Goal: Answer question/provide support

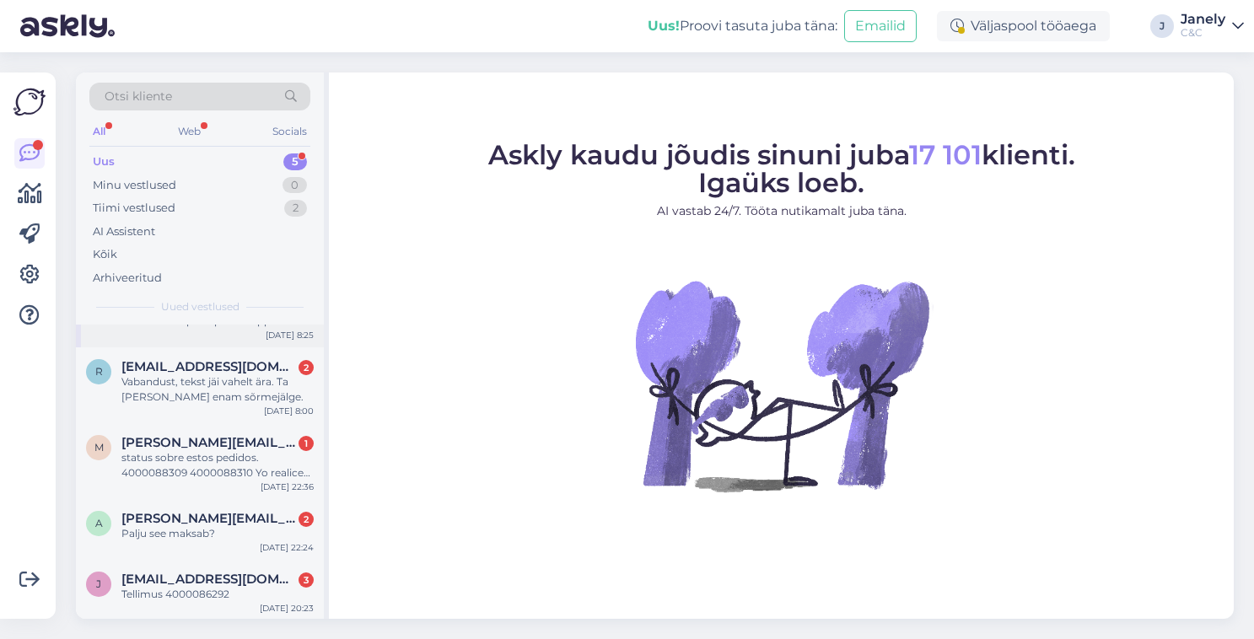
scroll to position [52, 0]
click at [272, 599] on div "Tellimus 4000086292" at bounding box center [217, 595] width 192 height 15
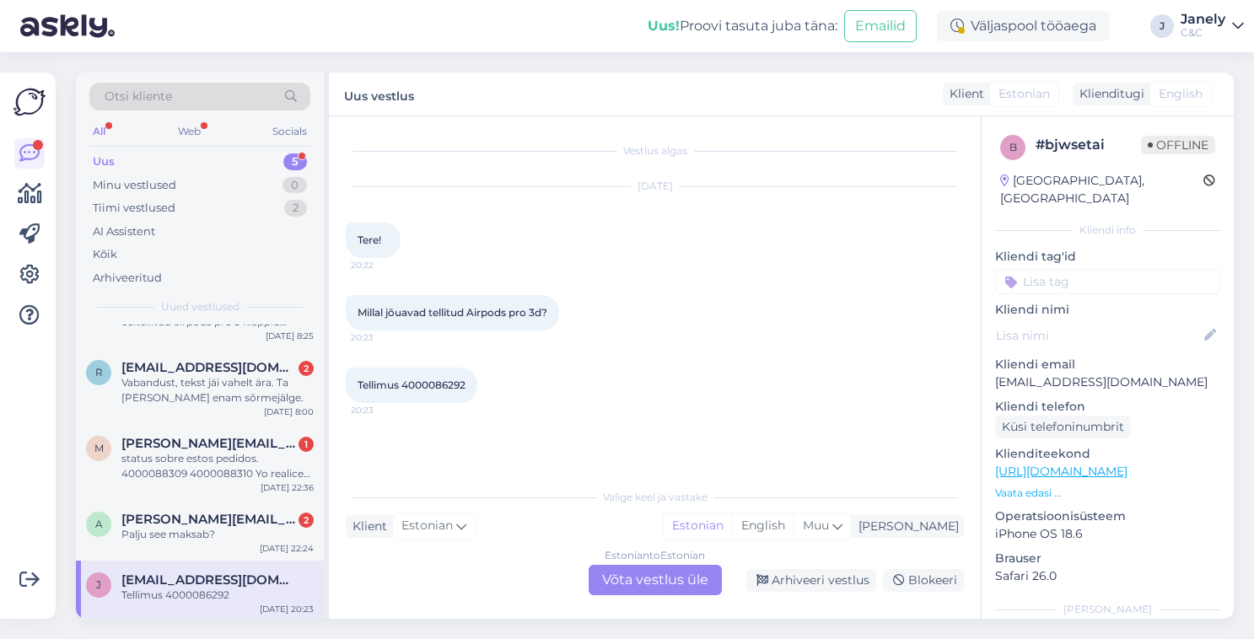
click at [648, 584] on div "Estonian to Estonian Võta vestlus üle" at bounding box center [655, 580] width 133 height 30
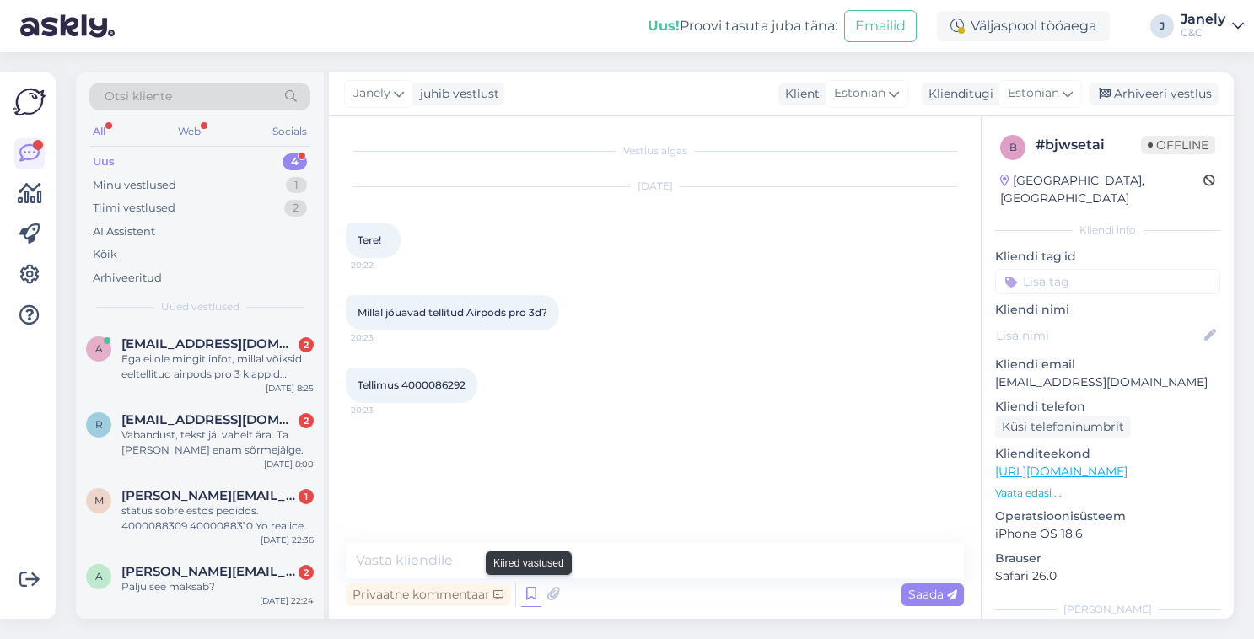
click at [531, 592] on icon at bounding box center [531, 594] width 20 height 25
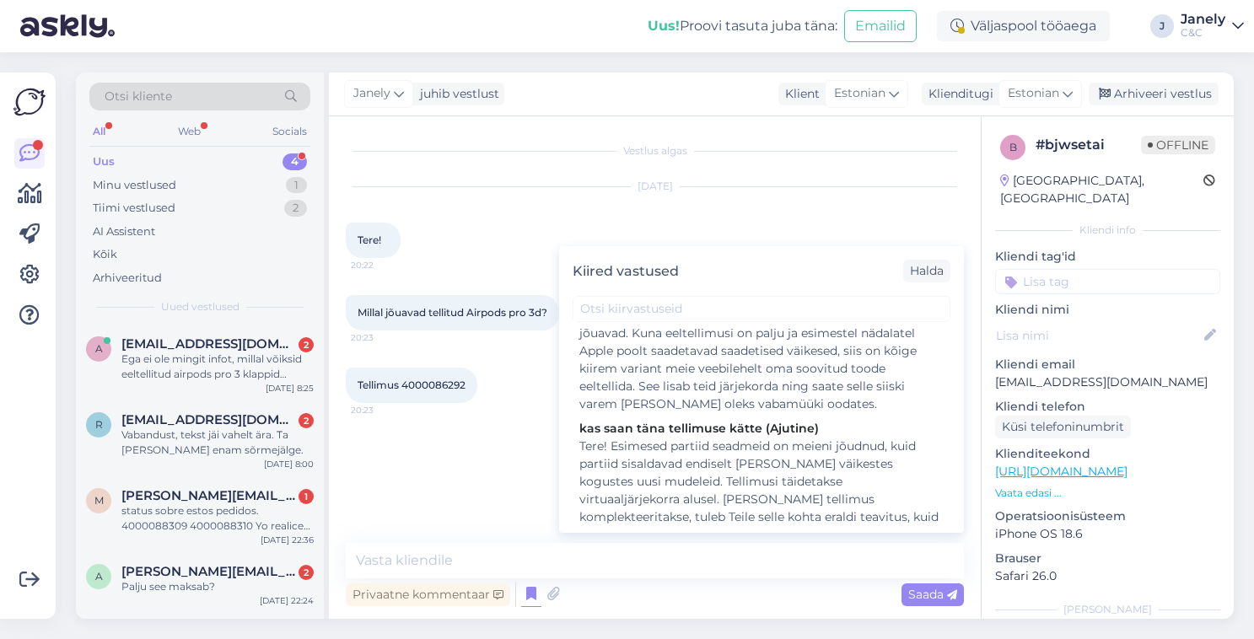
scroll to position [341, 0]
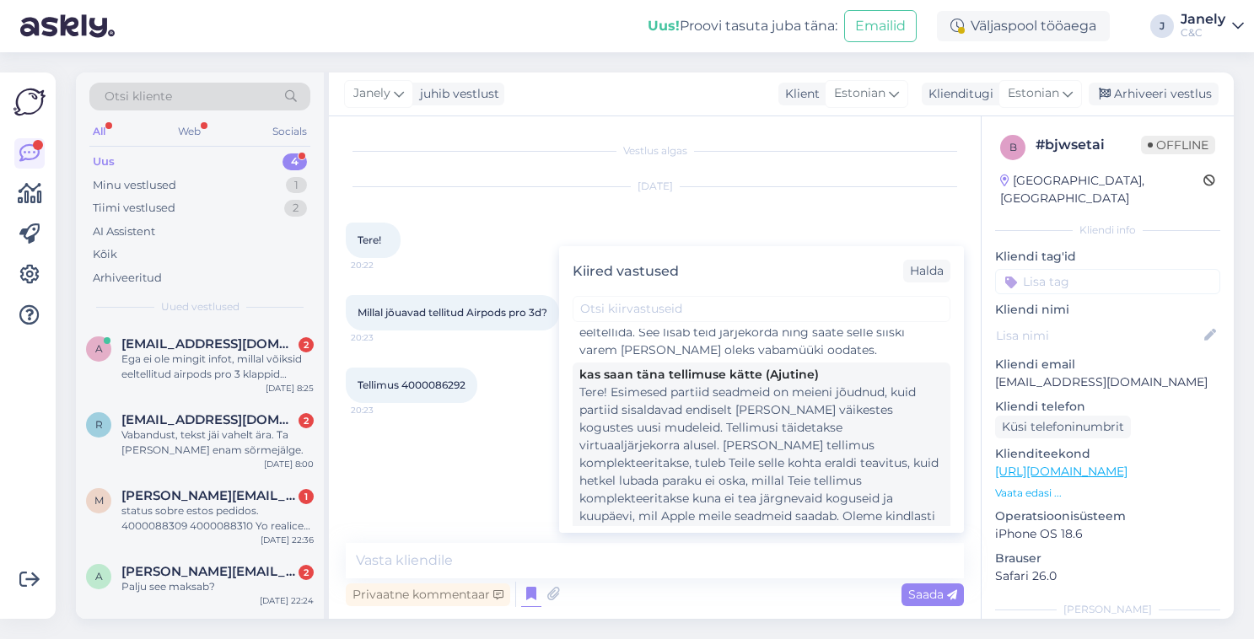
click at [706, 429] on div "Tere! Esimesed partiid seadmeid on meieni jõudnud, kuid partiid sisaldavad endi…" at bounding box center [762, 481] width 364 height 195
type textarea "Tere! Esimesed partiid seadmeid on meieni jõudnud, kuid partiid sisaldavad endi…"
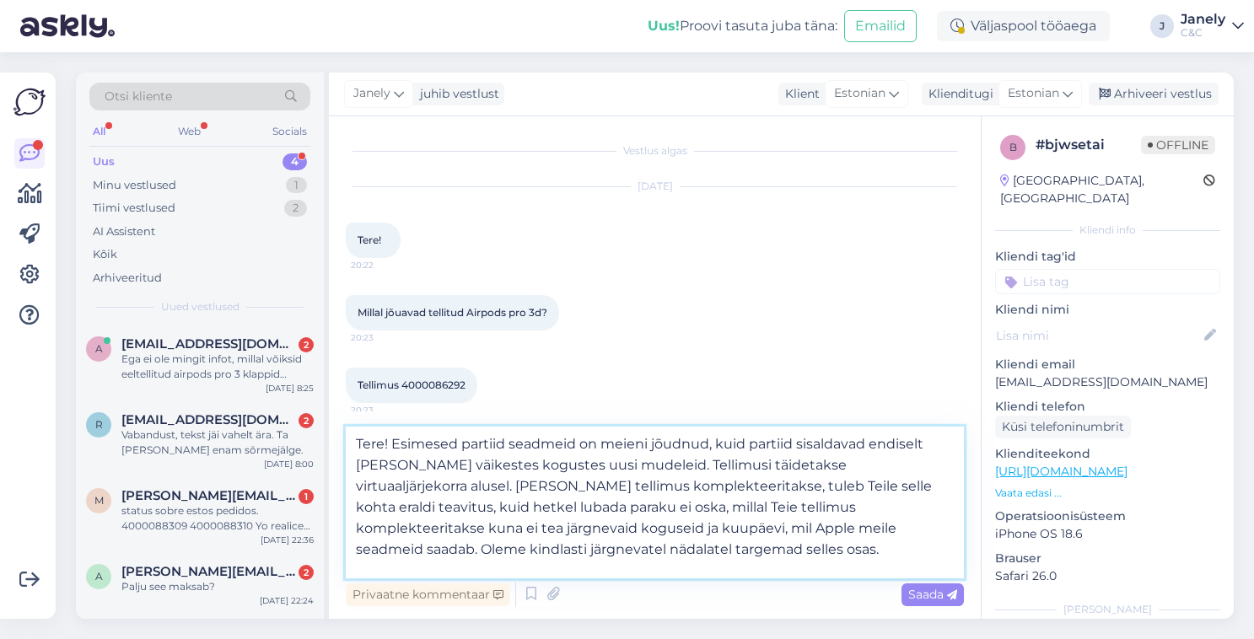
click at [706, 547] on textarea "Tere! Esimesed partiid seadmeid on meieni jõudnud, kuid partiid sisaldavad endi…" at bounding box center [655, 503] width 618 height 152
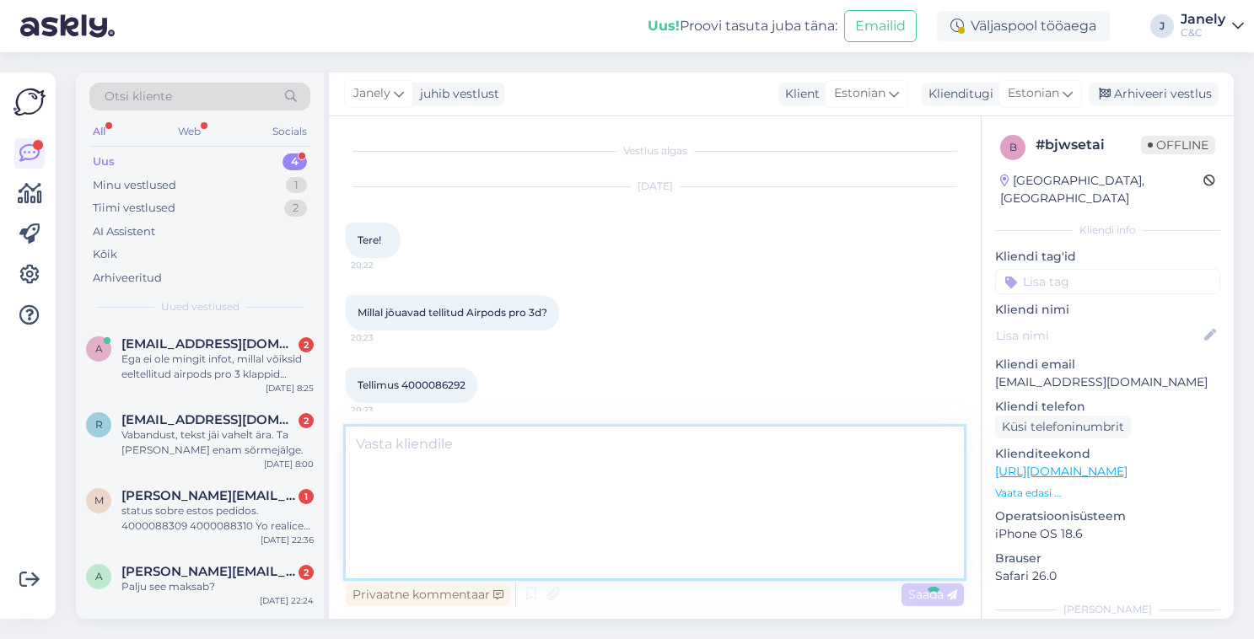
scroll to position [154, 0]
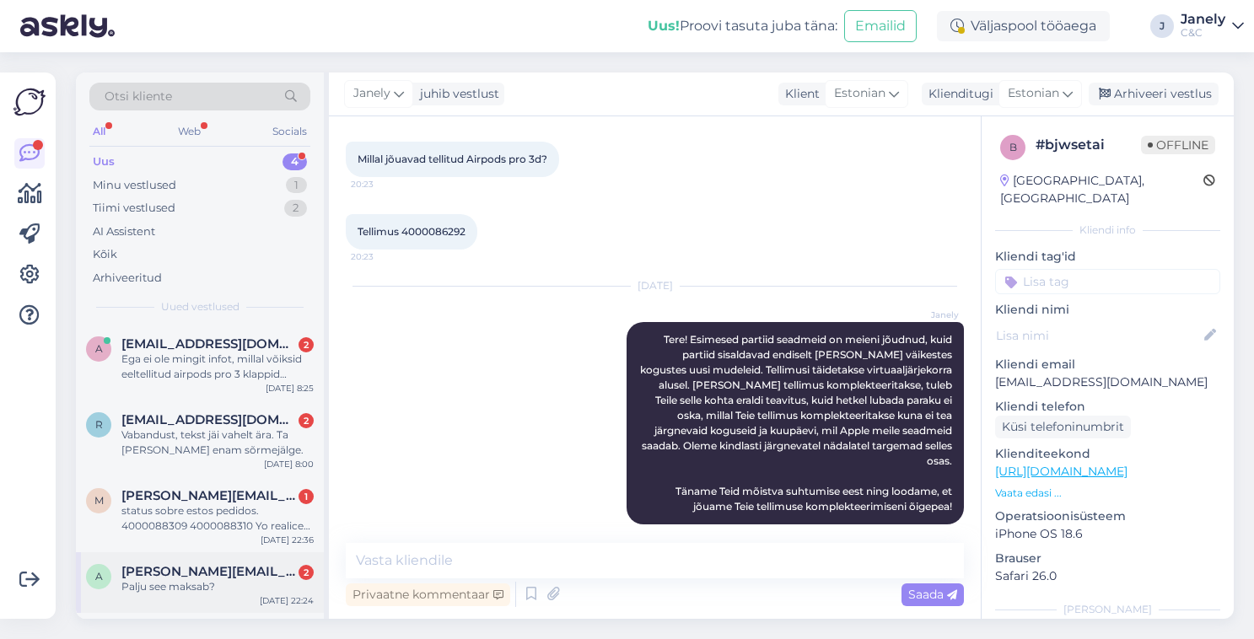
click at [233, 580] on div "Palju see maksab?" at bounding box center [217, 587] width 192 height 15
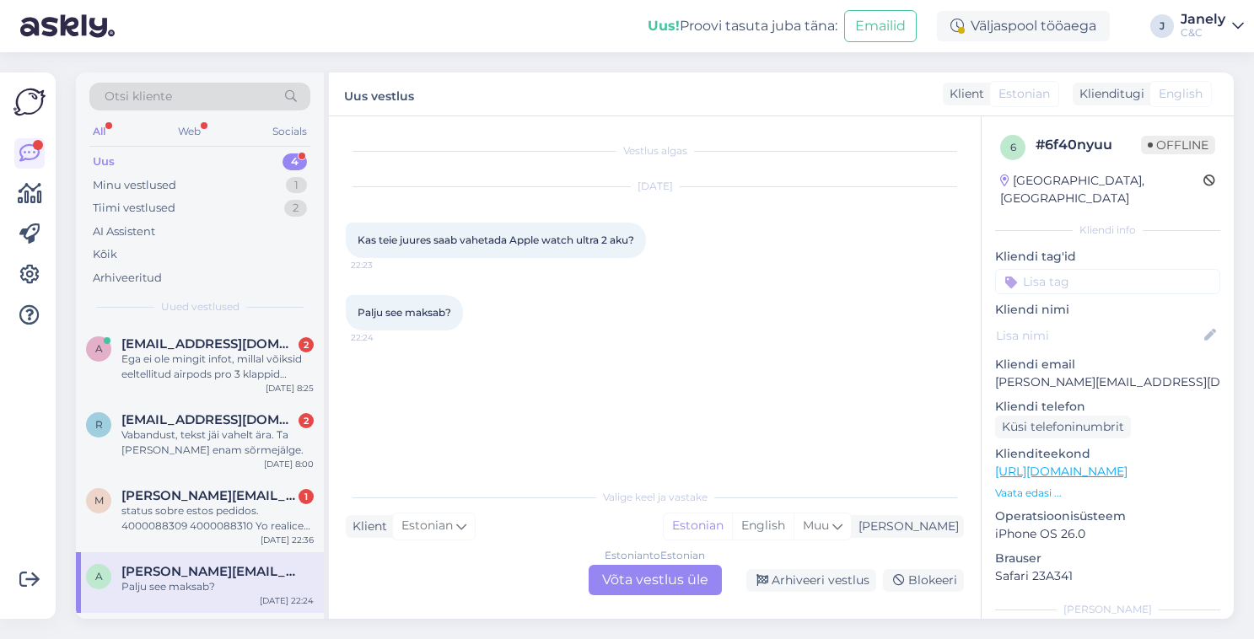
click at [661, 587] on div "Estonian to Estonian Võta vestlus üle" at bounding box center [655, 580] width 133 height 30
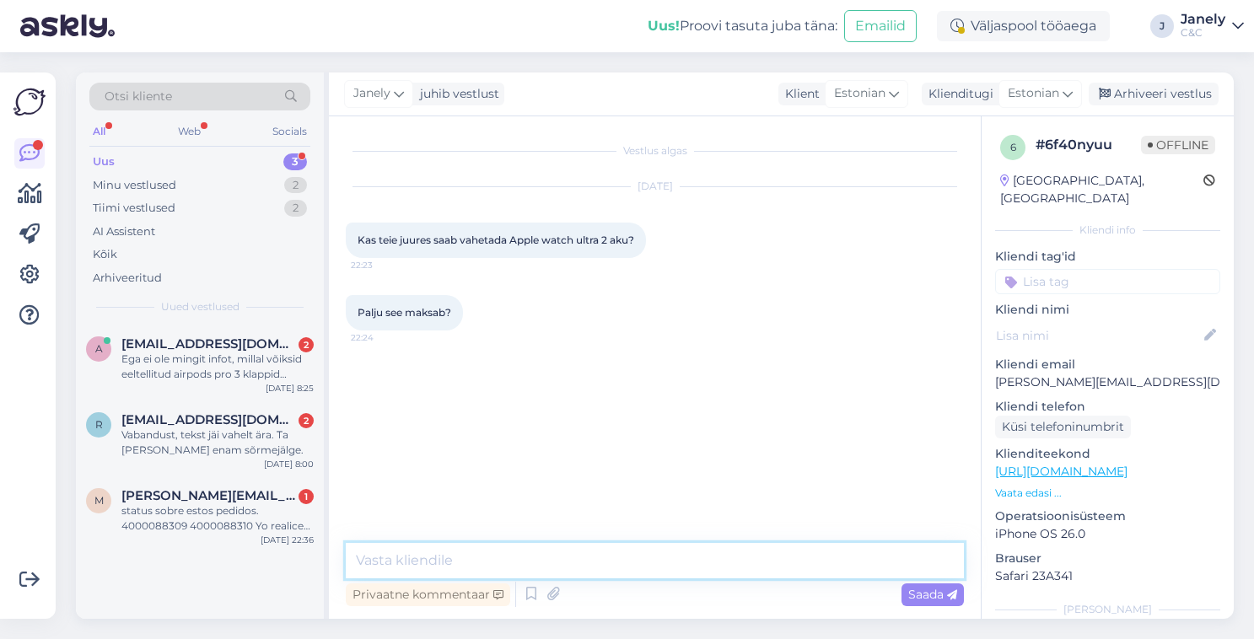
click at [567, 564] on textarea at bounding box center [655, 560] width 618 height 35
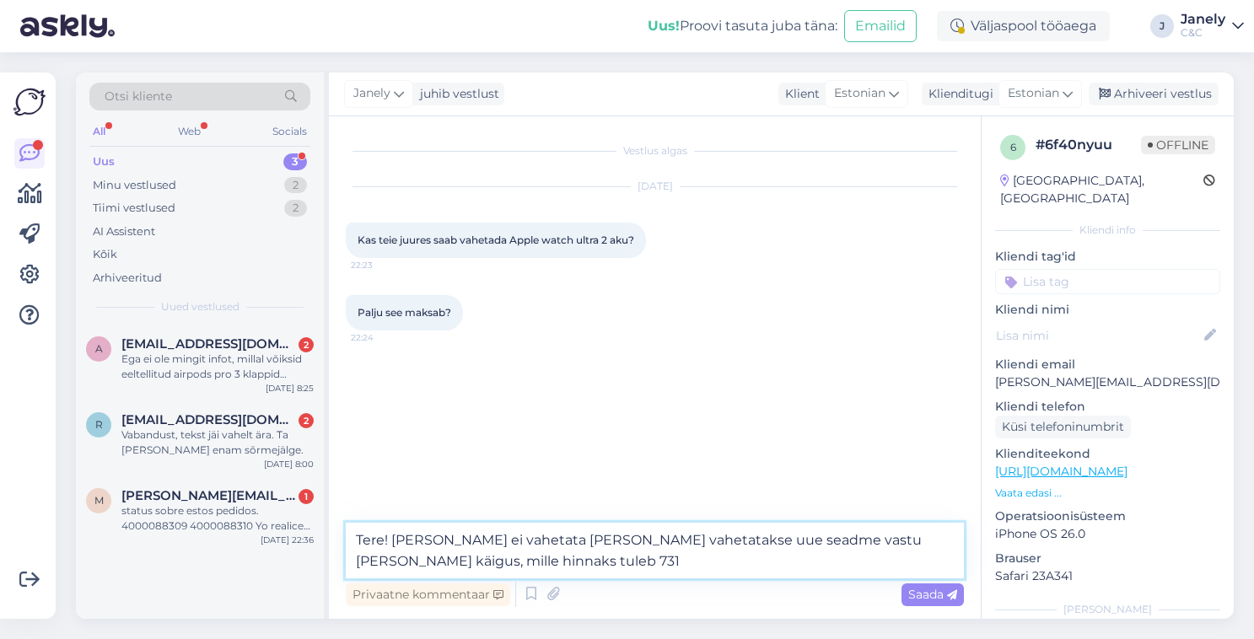
type textarea "Tere! Meil akut ei vahetata vaid vahetatakse uue seadme vastu remondi käigus, m…"
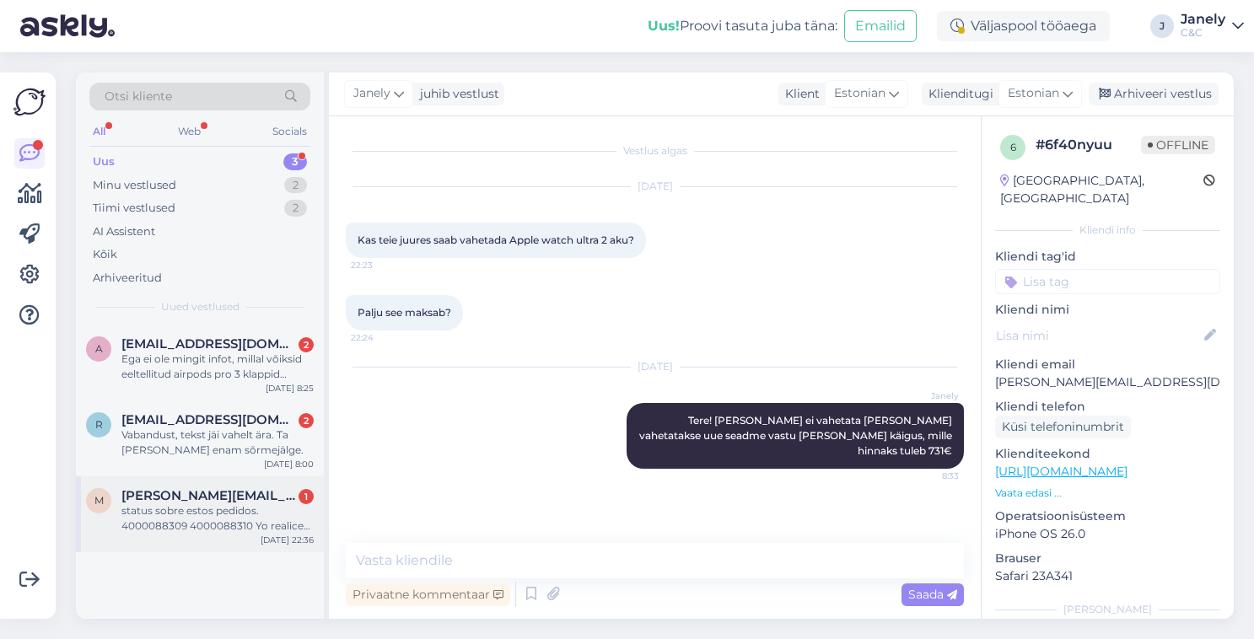
click at [250, 534] on div "m manuel.perez@incode.com 1 status sobre estos pedidos. 4000088309 4000088310 Y…" at bounding box center [200, 515] width 248 height 76
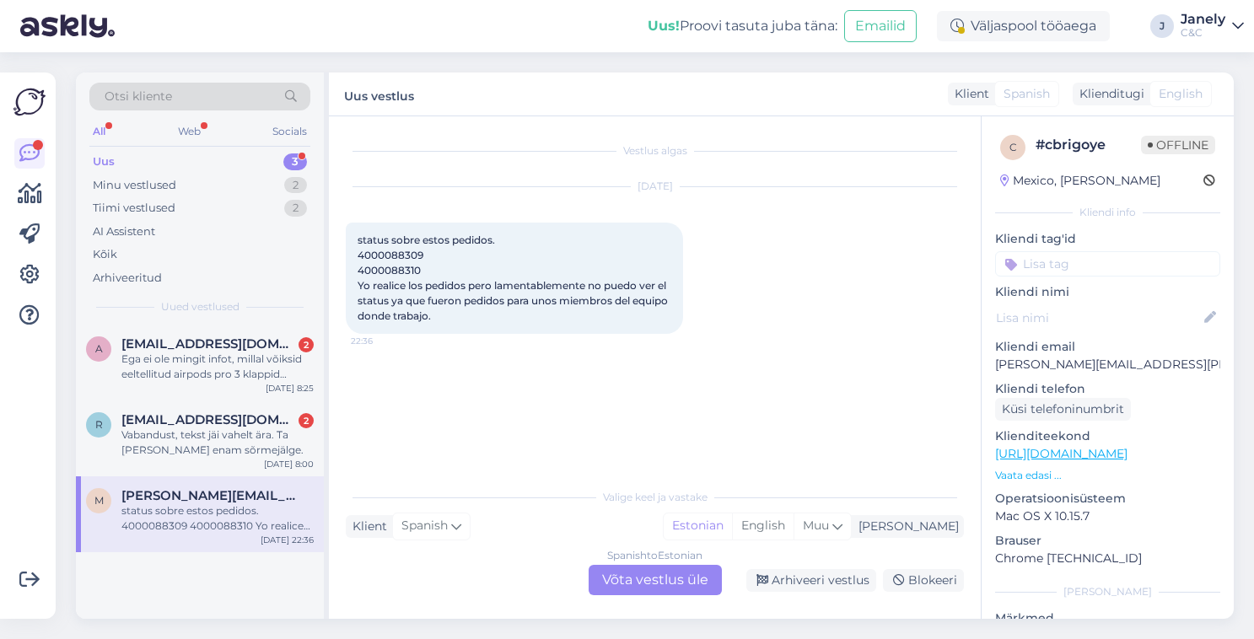
click at [615, 579] on div "Spanish to Estonian Võta vestlus üle" at bounding box center [655, 580] width 133 height 30
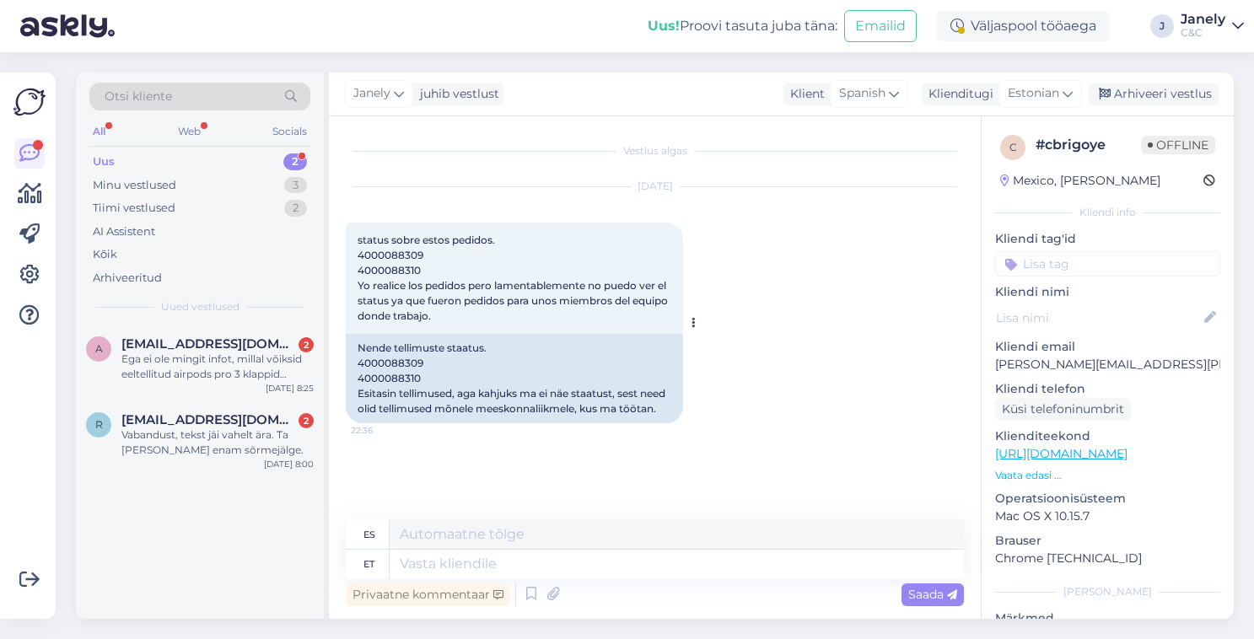
click at [396, 379] on div "Nende tellimuste staatus. 4000088309 4000088310 Esitasin tellimused, aga kahjuk…" at bounding box center [514, 378] width 337 height 89
copy div "4000088310"
click at [407, 363] on div "Nende tellimuste staatus. 4000088309 4000088310 Esitasin tellimused, aga kahjuk…" at bounding box center [514, 378] width 337 height 89
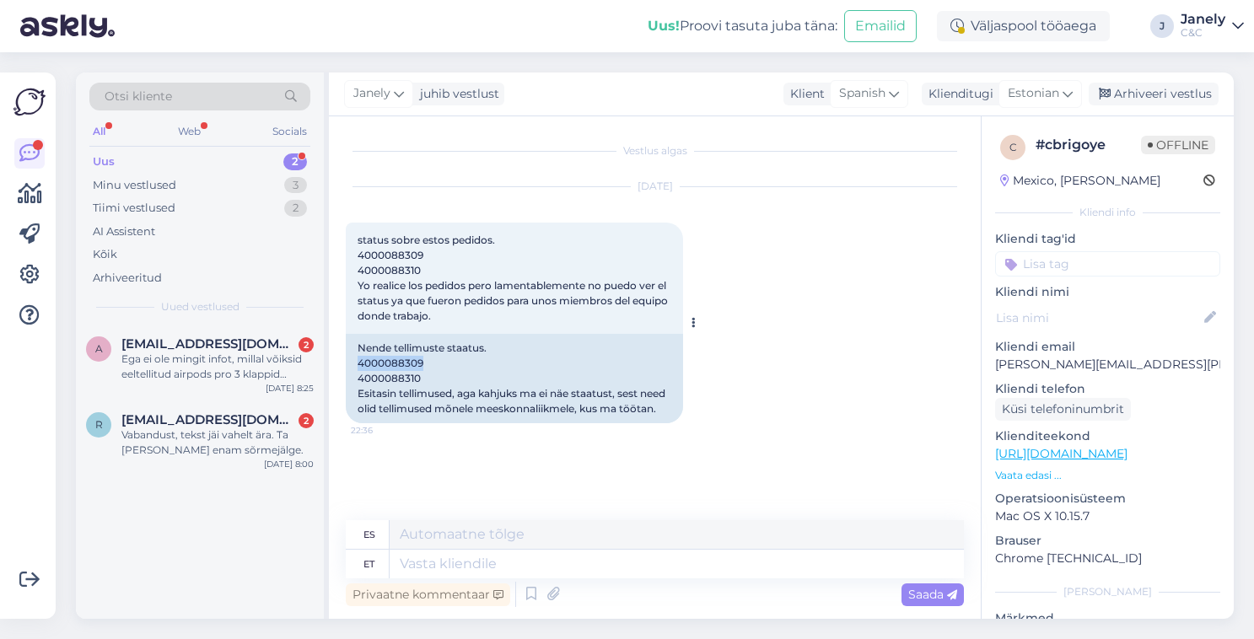
copy div "4000088309"
click at [399, 375] on div "Nende tellimuste staatus. 4000088309 4000088310 Esitasin tellimused, aga kahjuk…" at bounding box center [514, 378] width 337 height 89
copy div "4000088310"
click at [201, 591] on div "a anetteveski01@gmail.com 2 Ega ei ole mingit infot, millal võiksid eeltellitud…" at bounding box center [200, 472] width 248 height 294
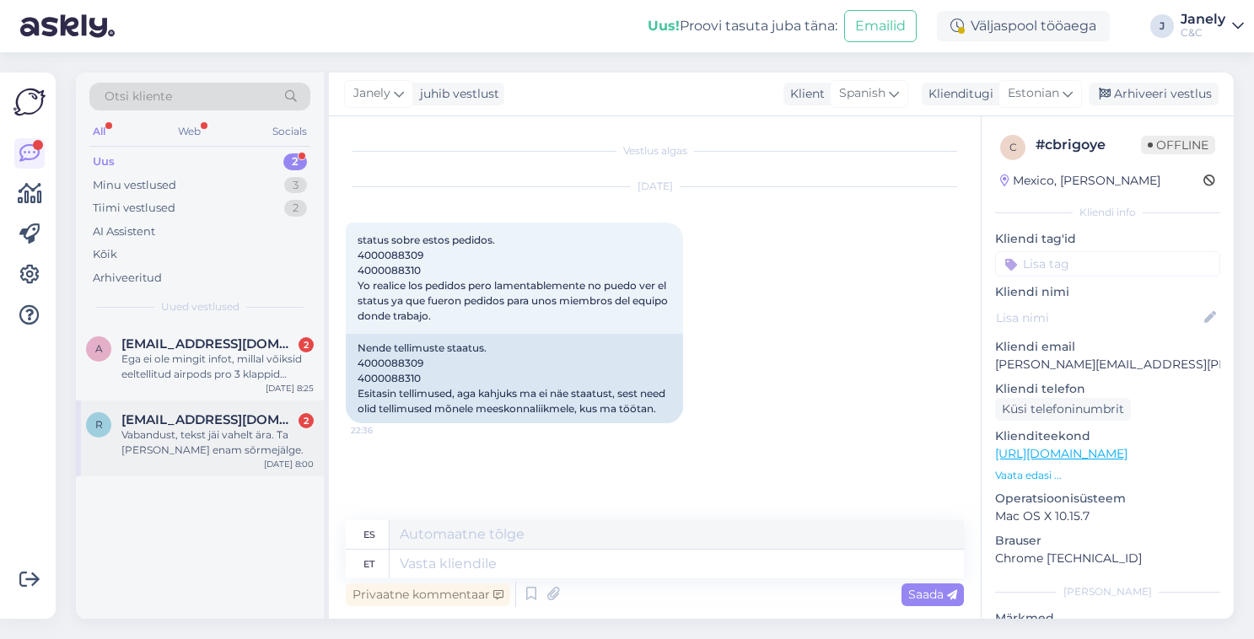
click at [238, 436] on div "Vabandust, tekst jäi vahelt ära. Ta ei loe enam sõrmejälge." at bounding box center [217, 443] width 192 height 30
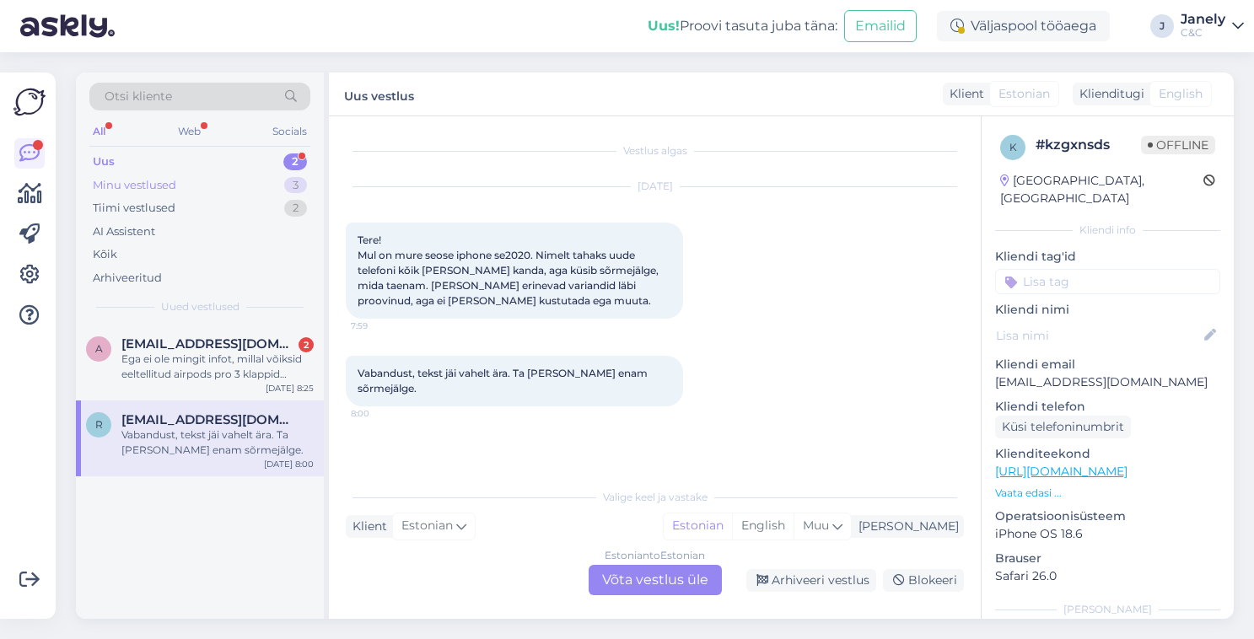
click at [260, 187] on div "Minu vestlused 3" at bounding box center [199, 186] width 221 height 24
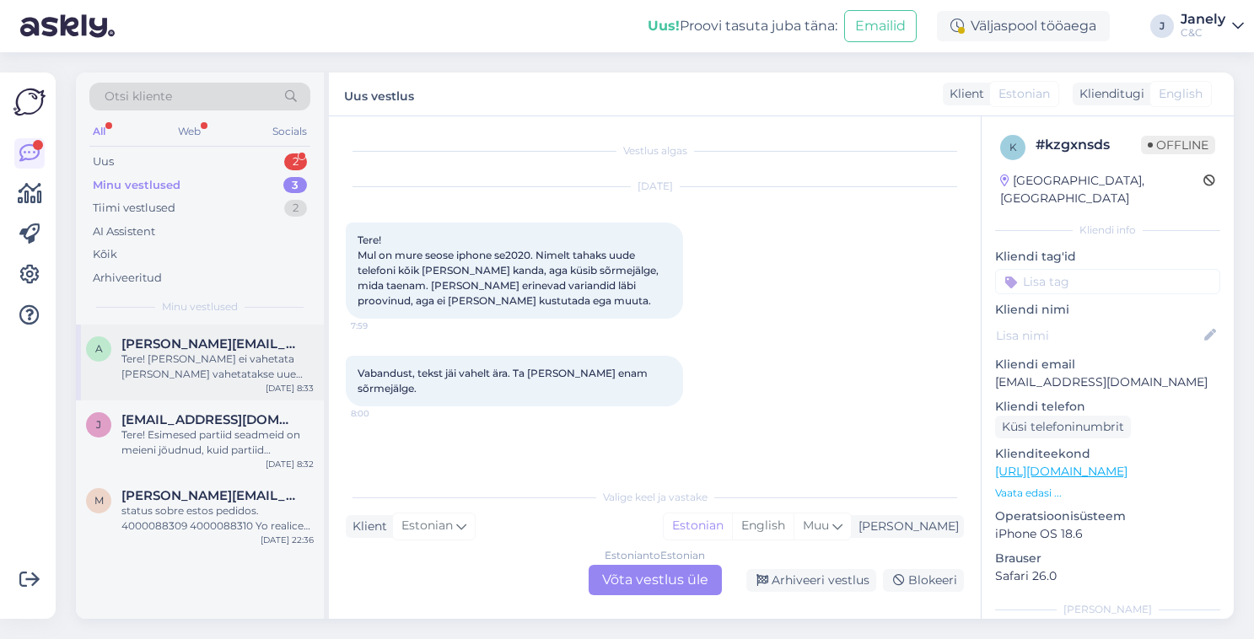
click at [235, 368] on div "Tere! Meil akut ei vahetata vaid vahetatakse uue seadme vastu remondi käigus, m…" at bounding box center [217, 367] width 192 height 30
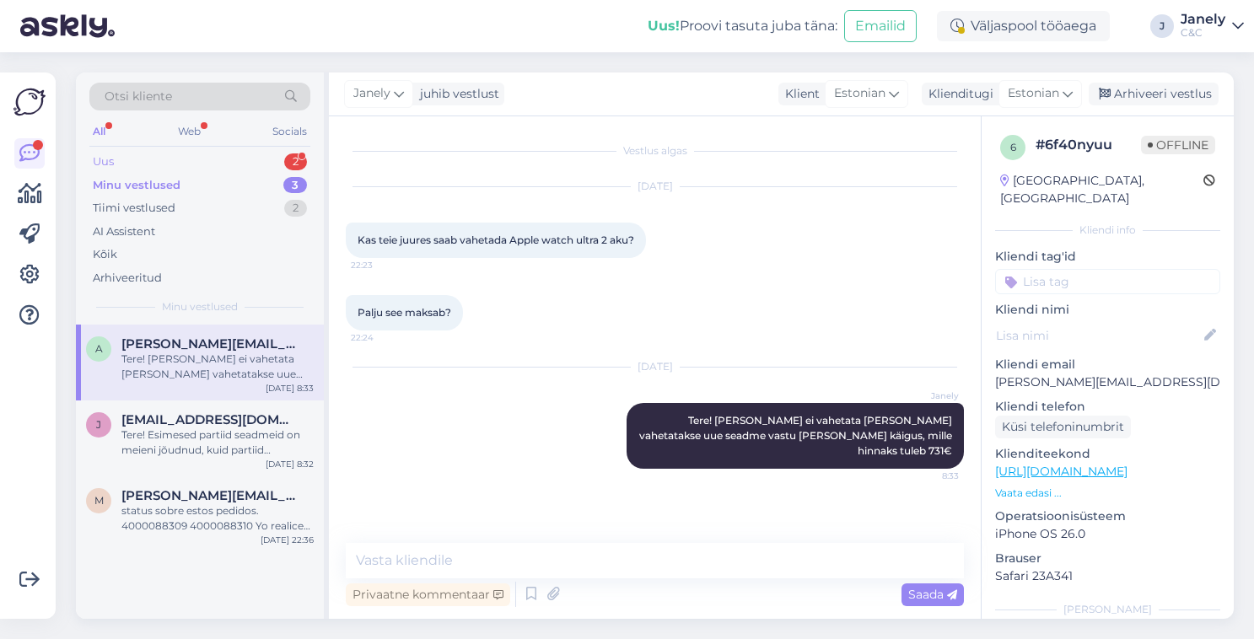
click at [235, 164] on div "Uus 2" at bounding box center [199, 162] width 221 height 24
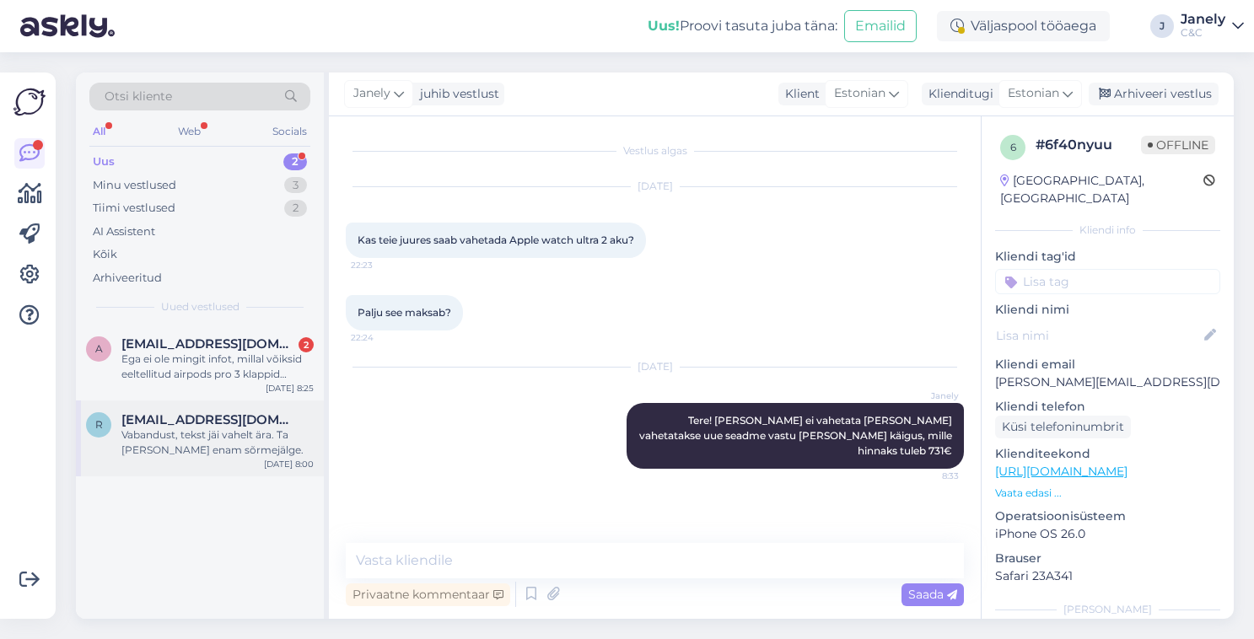
click at [233, 440] on div "Vabandust, tekst jäi vahelt ära. Ta ei loe enam sõrmejälge." at bounding box center [217, 443] width 192 height 30
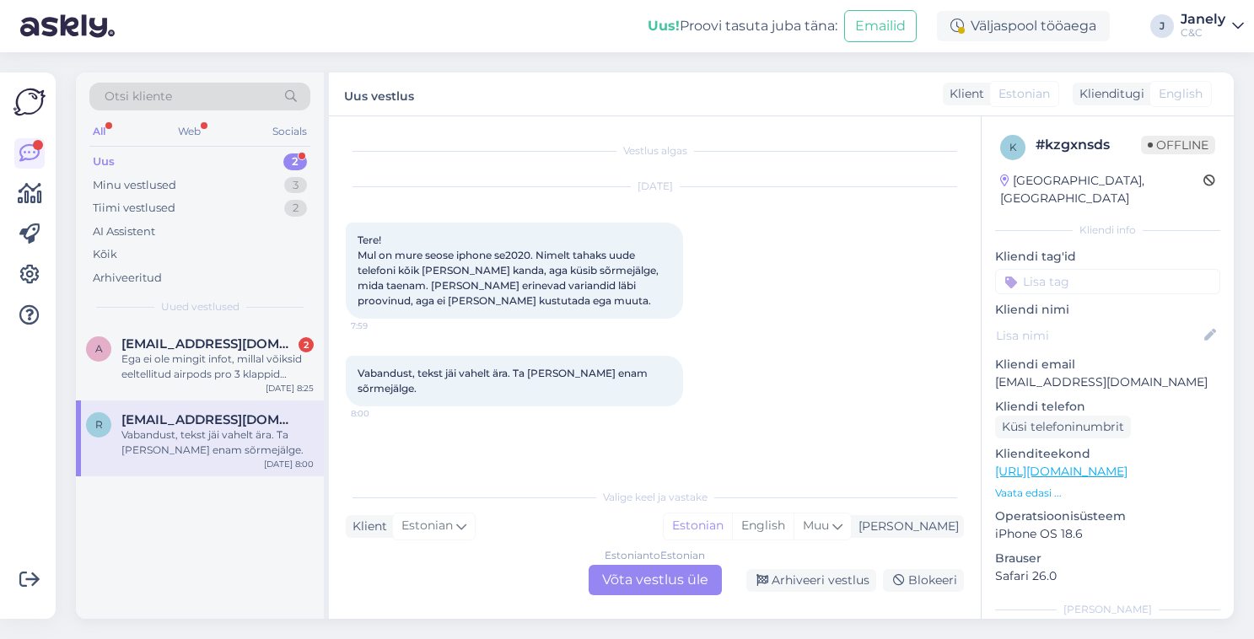
click at [642, 570] on div "Estonian to Estonian Võta vestlus üle" at bounding box center [655, 580] width 133 height 30
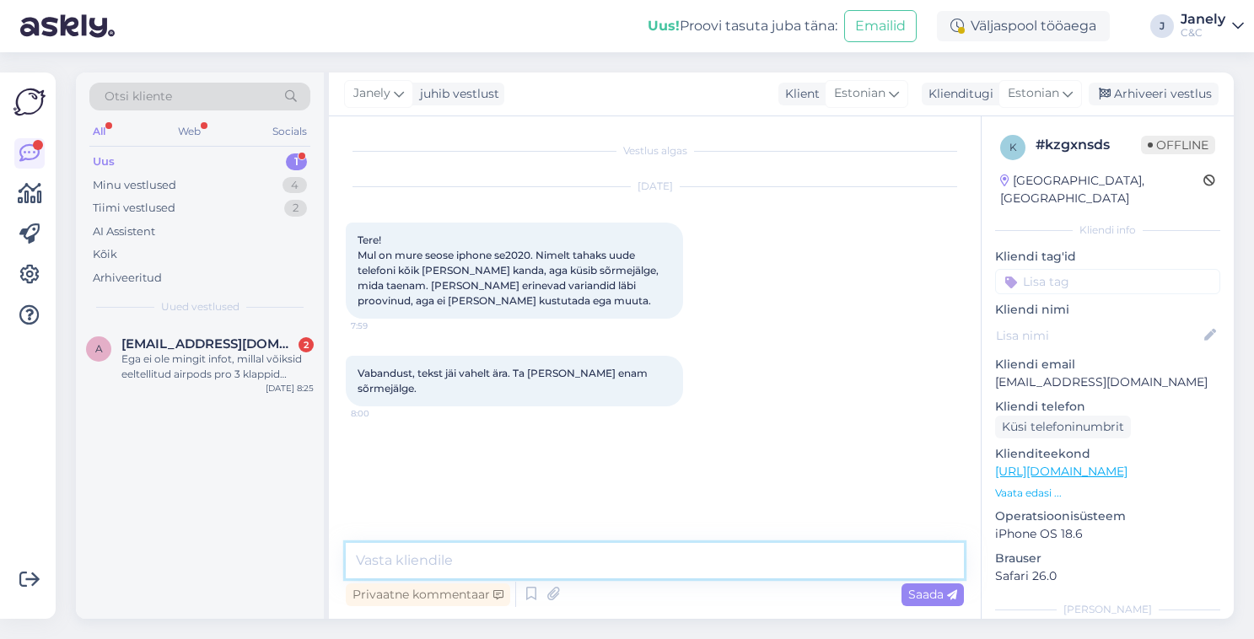
click at [543, 563] on textarea at bounding box center [655, 560] width 618 height 35
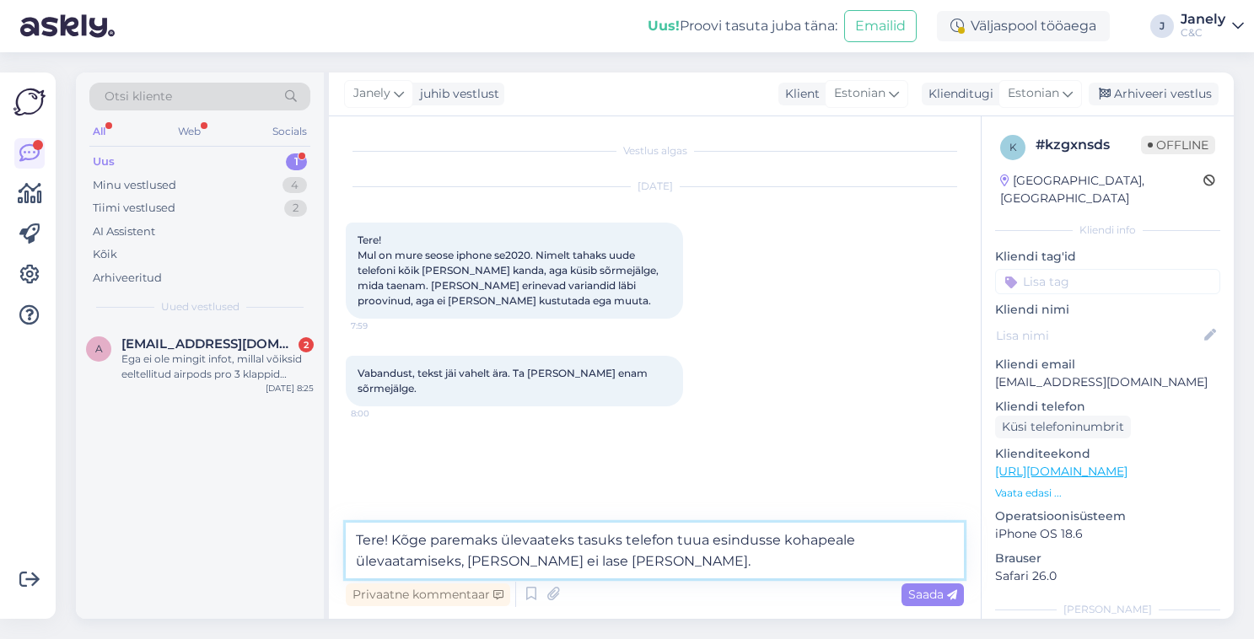
type textarea "Tere! Kõge paremaks ülevaateks tasuks telefon tuua esindusse kohapeale ülevaata…"
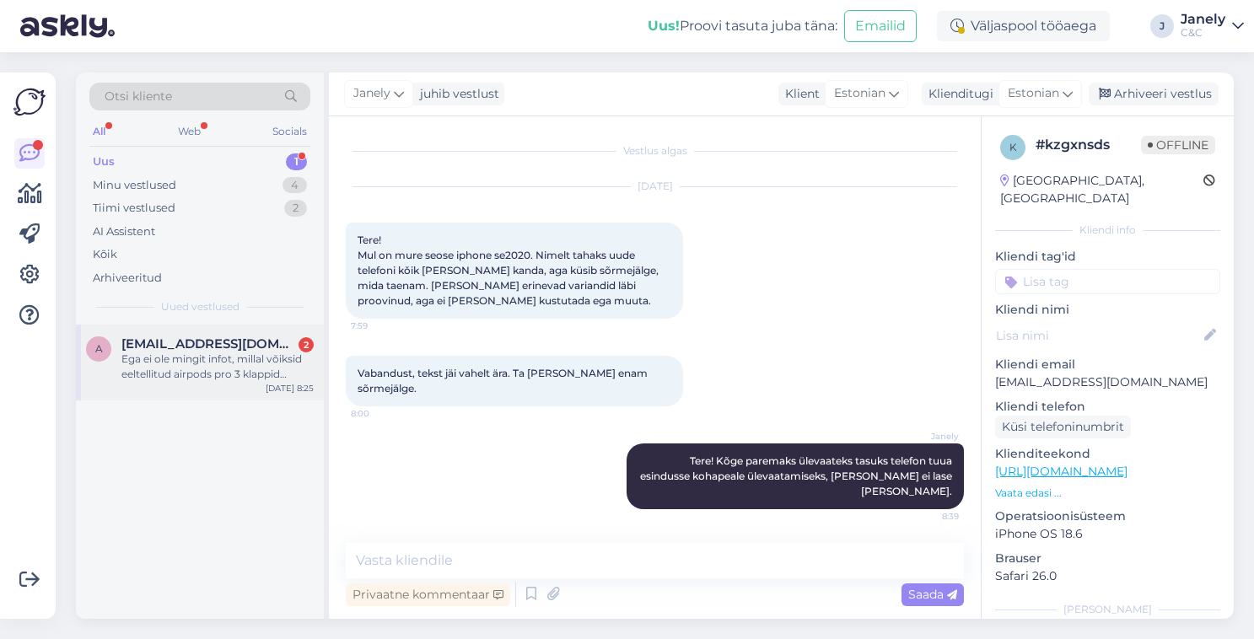
click at [193, 380] on div "a anetteveski01@gmail.com 2 Ega ei ole mingit infot, millal võiksid eeltellitud…" at bounding box center [200, 363] width 248 height 76
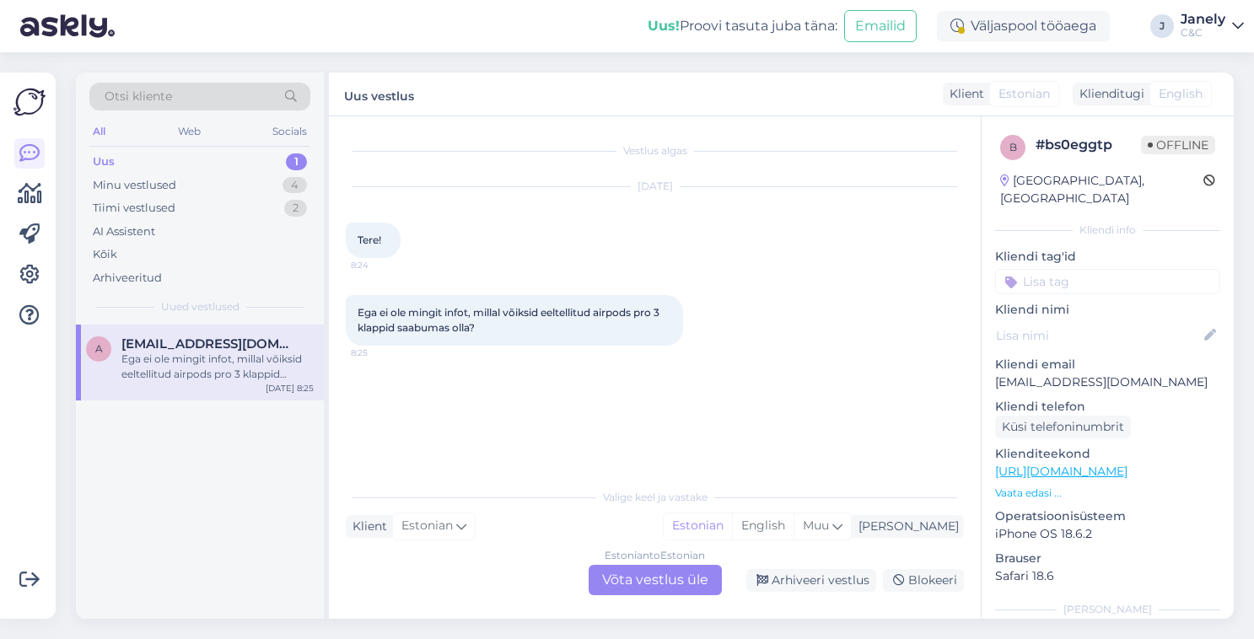
click at [628, 584] on div "Estonian to Estonian Võta vestlus üle" at bounding box center [655, 580] width 133 height 30
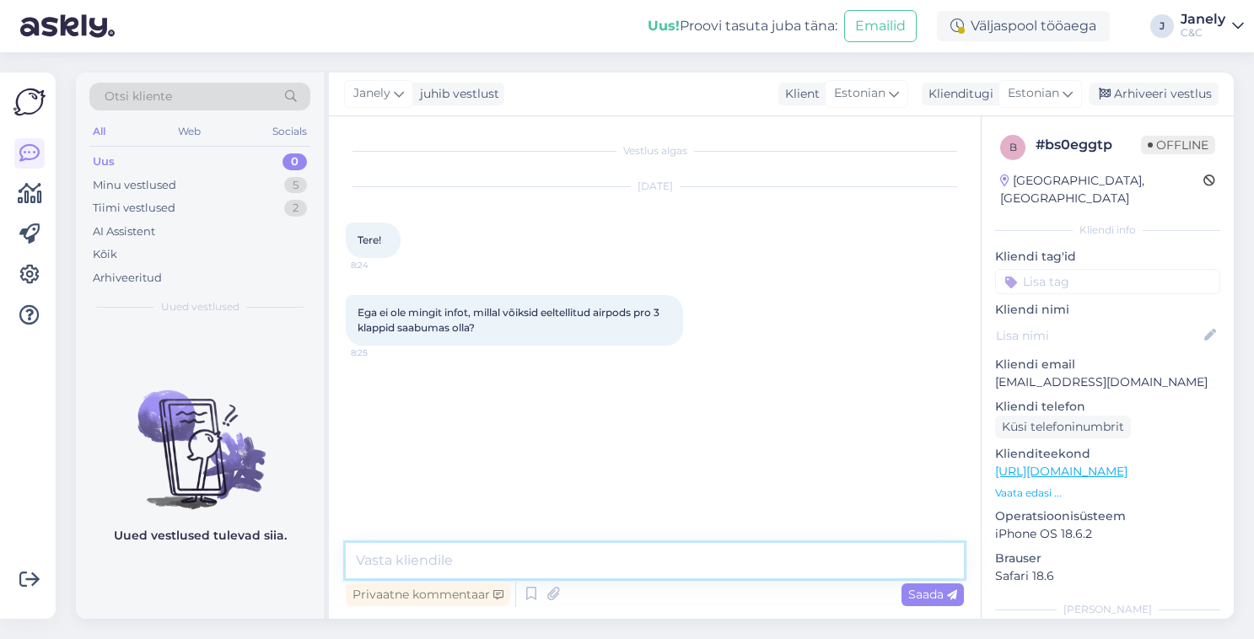
click at [702, 562] on textarea at bounding box center [655, 560] width 618 height 35
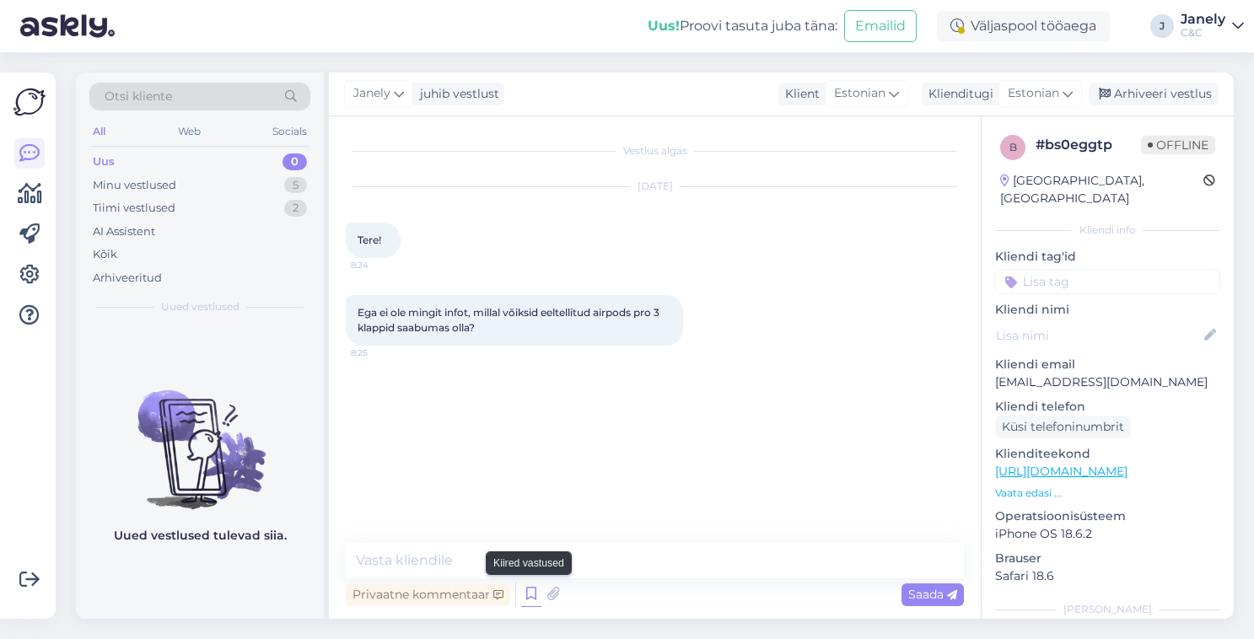
click at [530, 599] on icon at bounding box center [531, 594] width 20 height 25
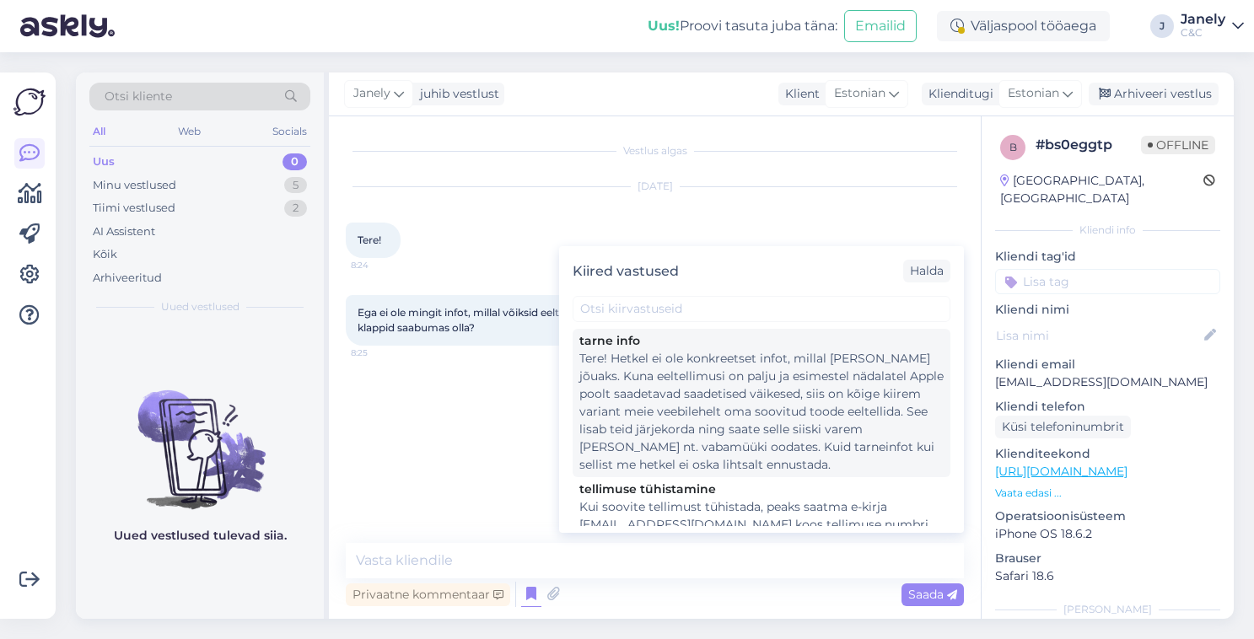
click at [733, 451] on div "Tere! Hetkel ei ole konkreetset infot, millal toode kohale jõuaks. Kuna eeltell…" at bounding box center [762, 412] width 364 height 124
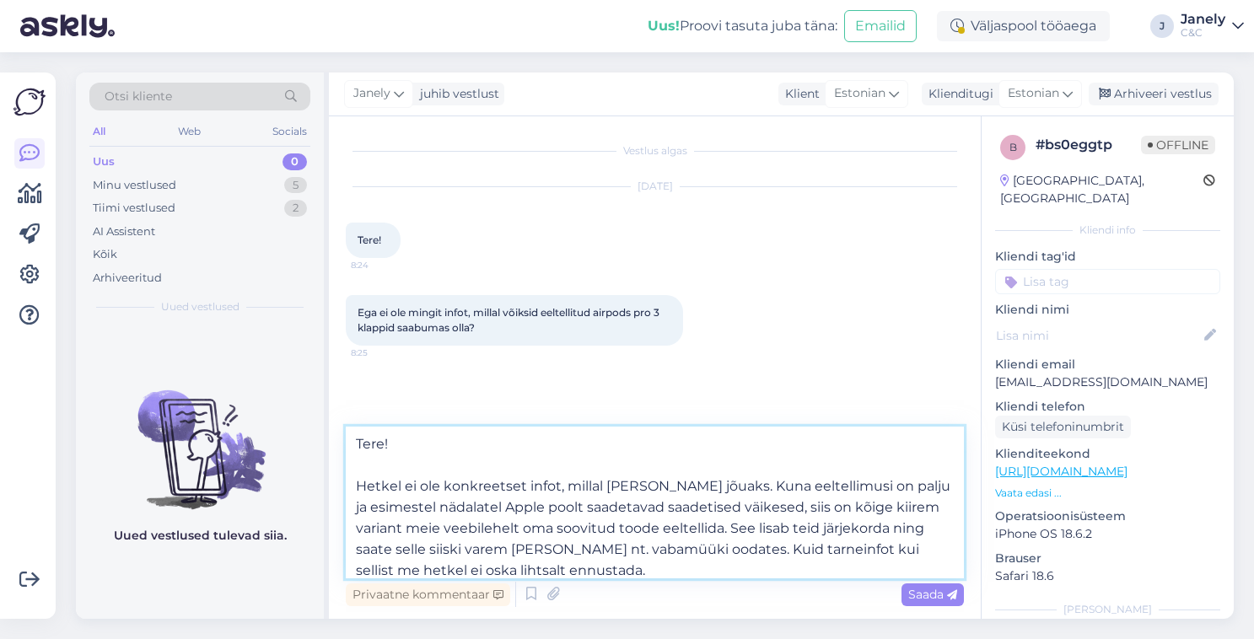
drag, startPoint x: 795, startPoint y: 507, endPoint x: 736, endPoint y: 553, distance: 75.2
click at [736, 553] on textarea "Tere! Hetkel ei ole konkreetset infot, millal toode kohale jõuaks. Kuna eeltell…" at bounding box center [655, 503] width 618 height 152
type textarea "Tere! Hetkel ei ole konkreetset infot, millal toode kohale jõuaks. Kuna eeltell…"
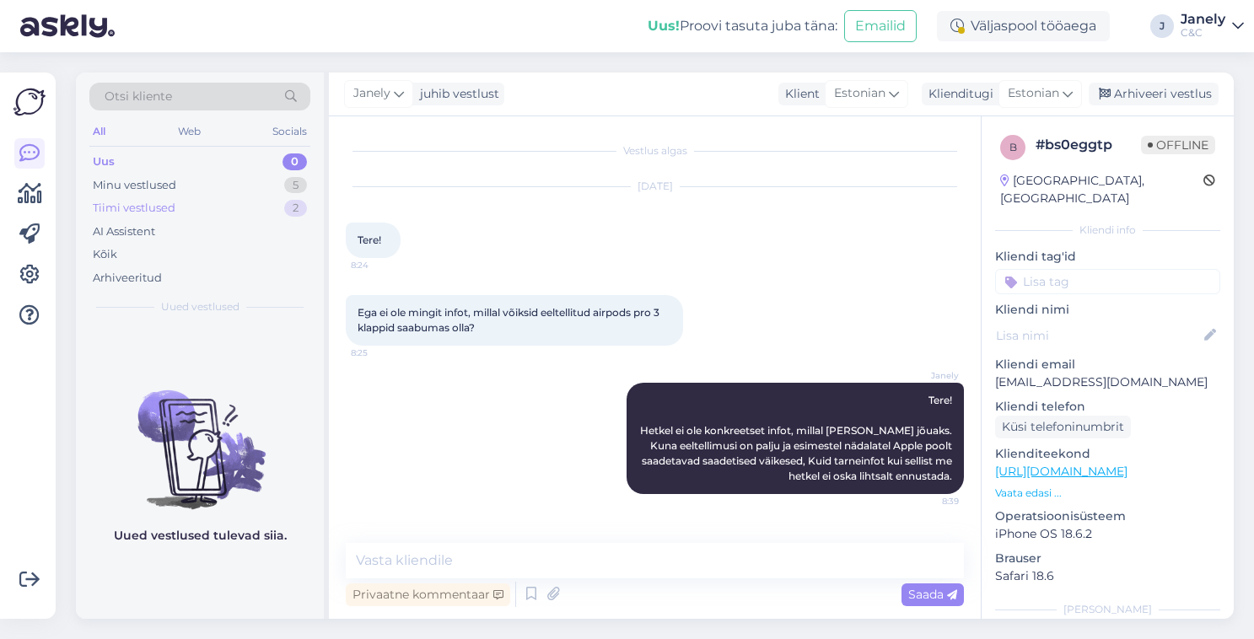
click at [200, 209] on div "Tiimi vestlused 2" at bounding box center [199, 209] width 221 height 24
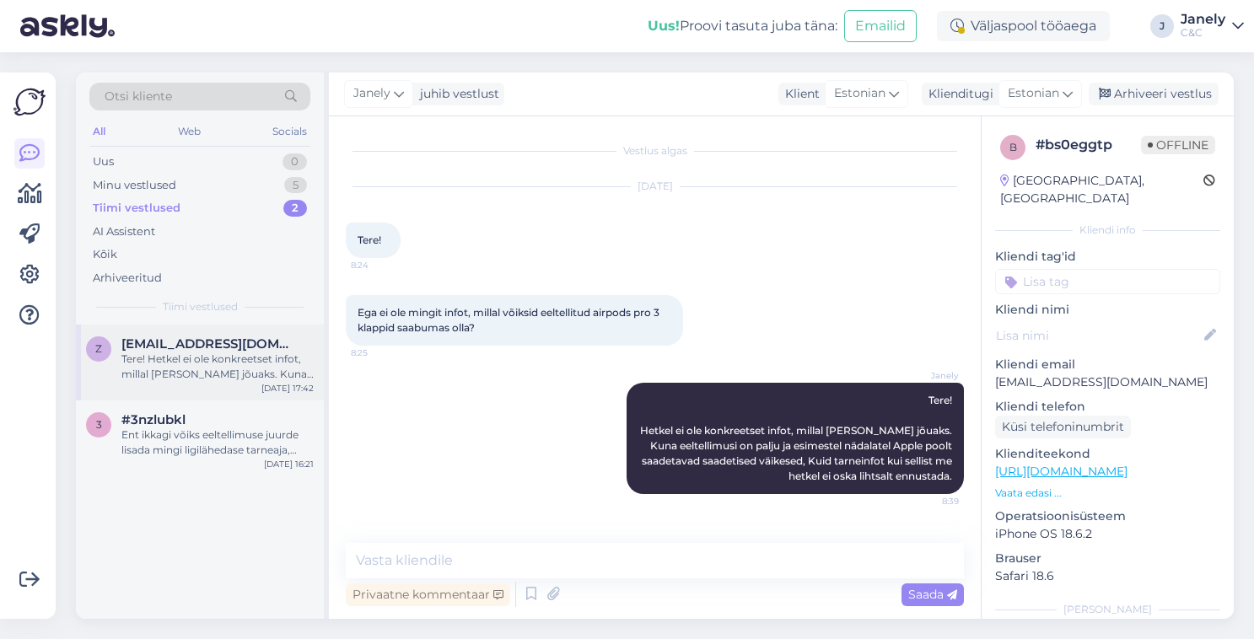
click at [228, 366] on div "Tere! Hetkel ei ole konkreetset infot, millal toode kohale jõuaks. Kuna eeltell…" at bounding box center [217, 367] width 192 height 30
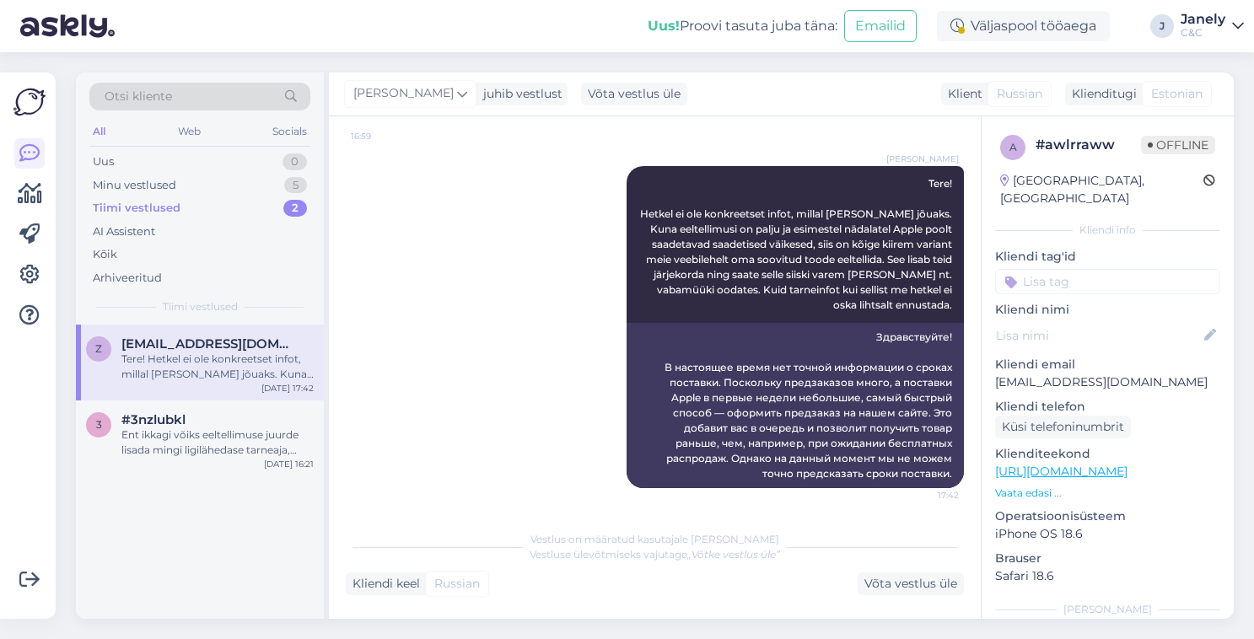
scroll to position [188, 0]
click at [900, 583] on div "Võta vestlus üle" at bounding box center [911, 584] width 106 height 23
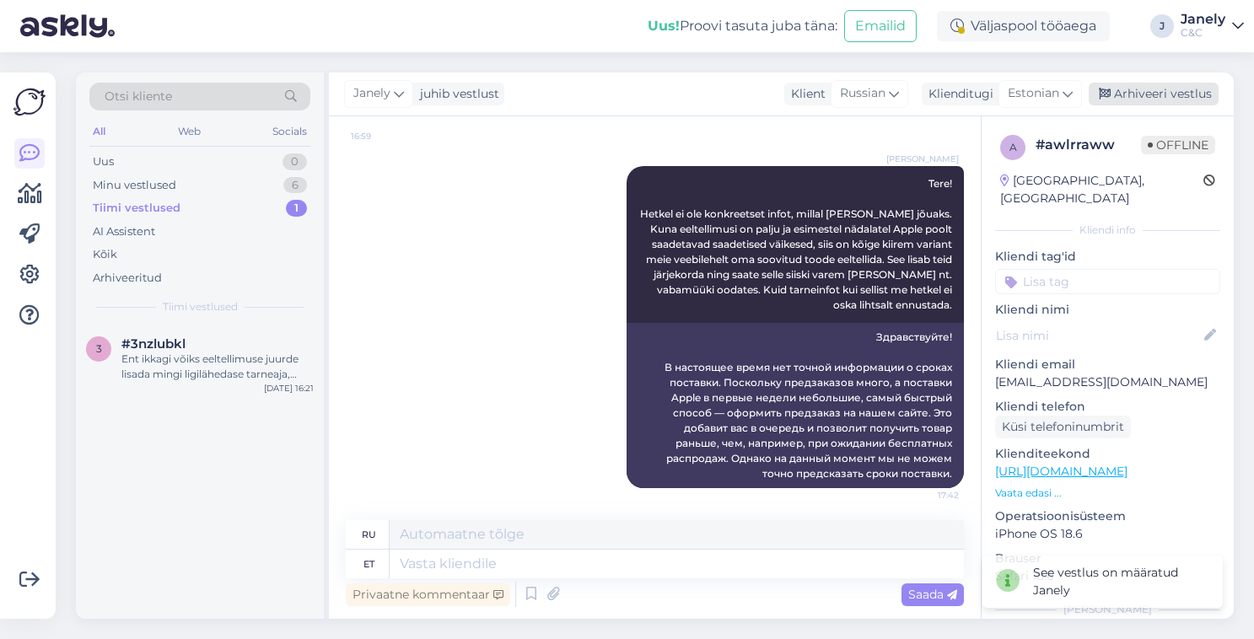
click at [1165, 95] on div "Arhiveeri vestlus" at bounding box center [1154, 94] width 130 height 23
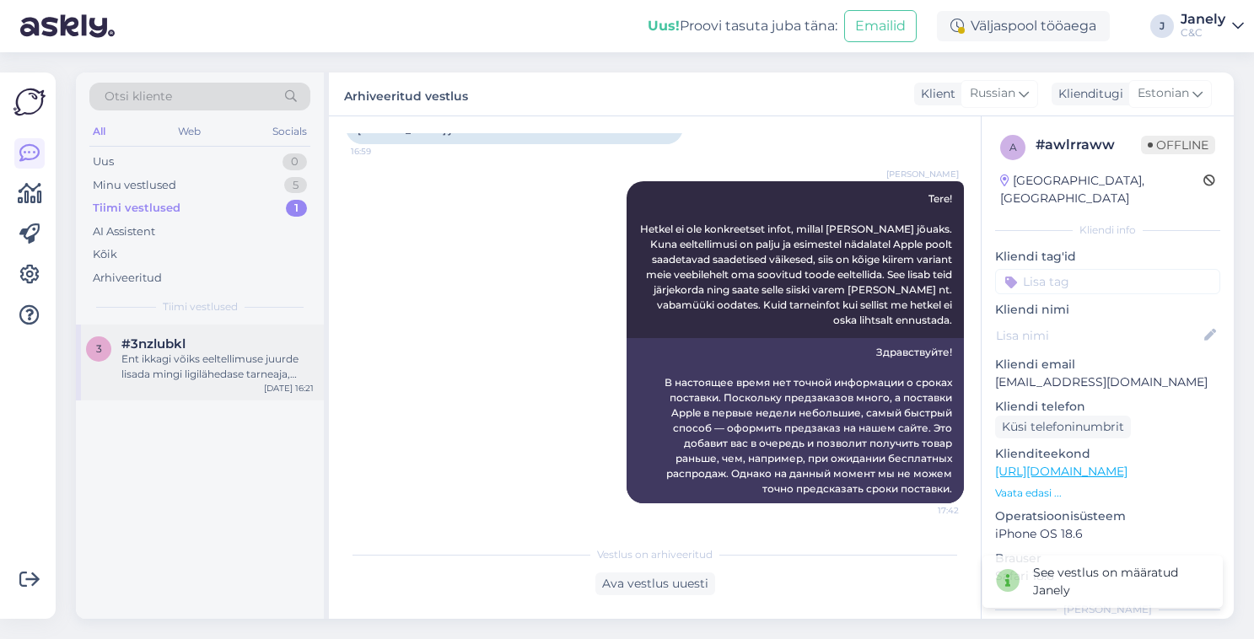
click at [111, 366] on div "3 #3nzlubkl Ent ikkagi võiks eeltellimuse juurde lisada mingi ligilähedase tarn…" at bounding box center [200, 360] width 228 height 46
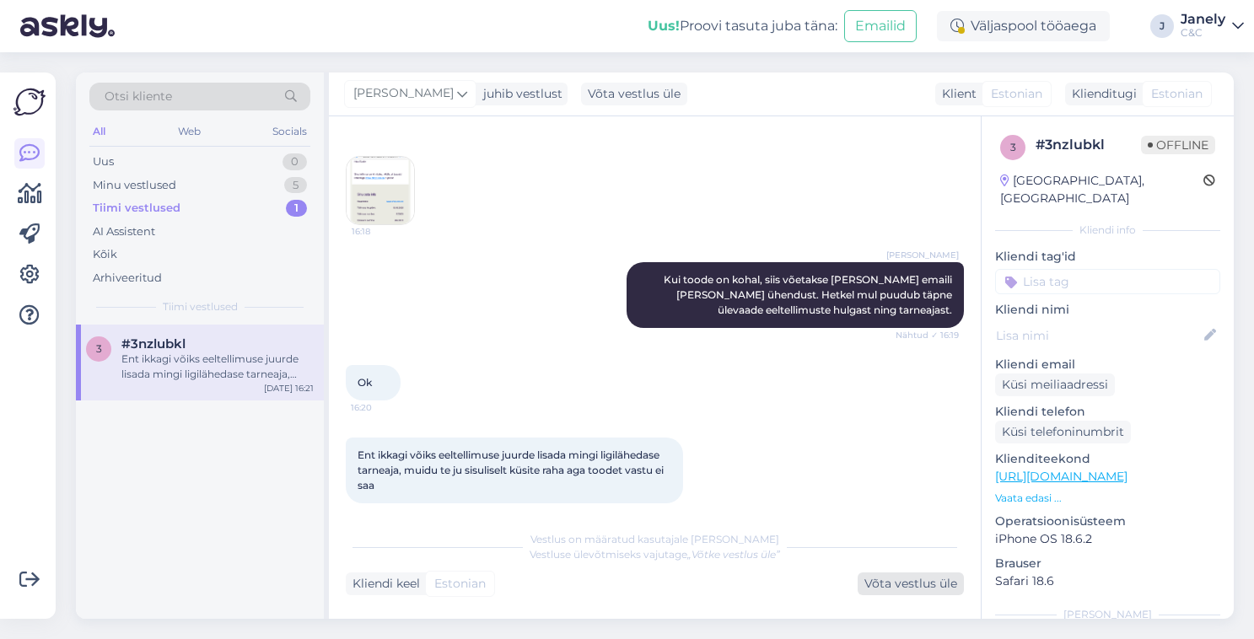
click at [909, 580] on div "Võta vestlus üle" at bounding box center [911, 584] width 106 height 23
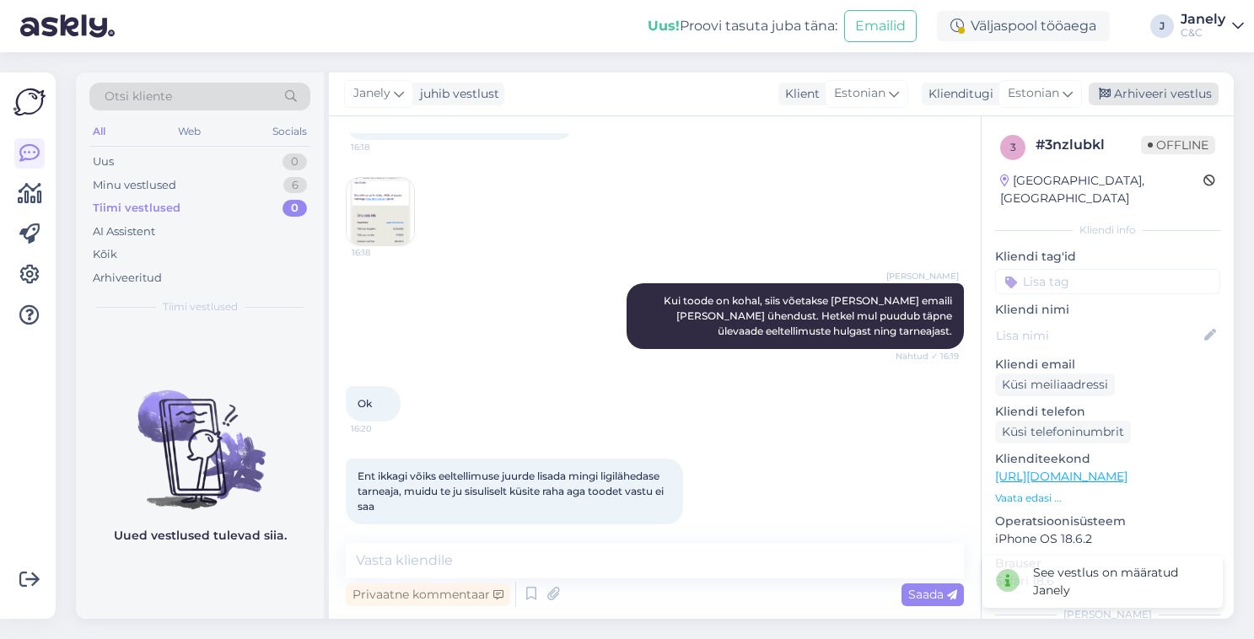
click at [1125, 93] on div "Arhiveeri vestlus" at bounding box center [1154, 94] width 130 height 23
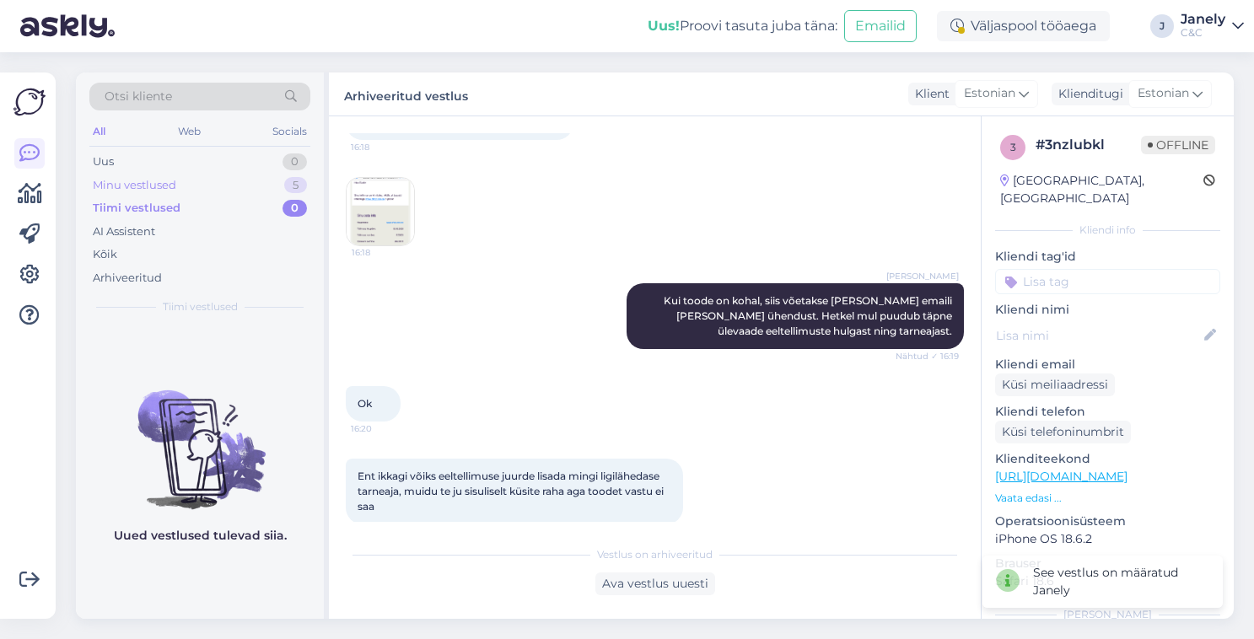
click at [277, 185] on div "Minu vestlused 5" at bounding box center [199, 186] width 221 height 24
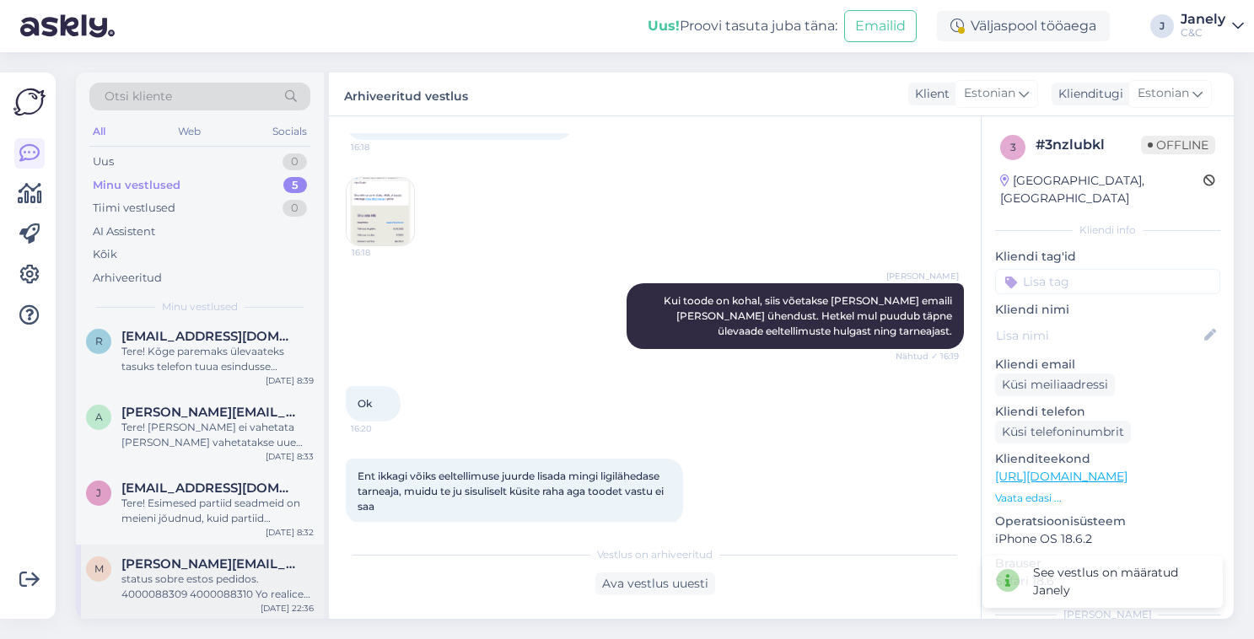
scroll to position [83, 0]
click at [244, 600] on div "status sobre estos pedidos. 4000088309 4000088310 Yo realice los pedidos pero l…" at bounding box center [217, 588] width 192 height 30
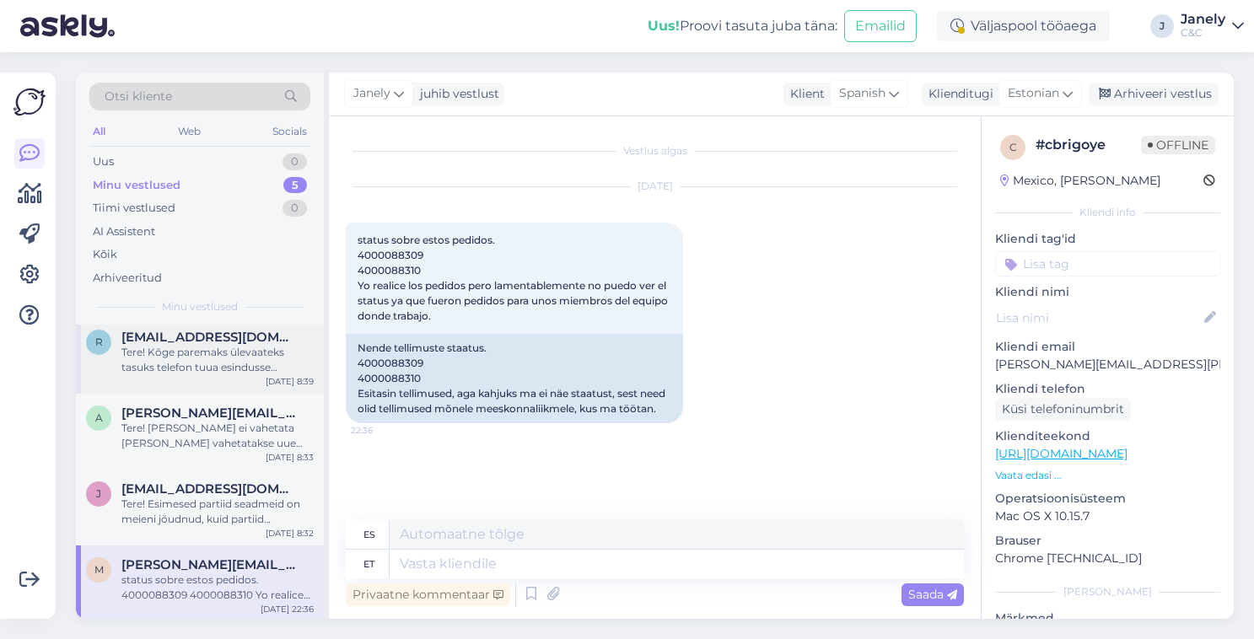
click at [261, 368] on div "Tere! Kõge paremaks ülevaateks tasuks telefon tuua esindusse kohapeale ülevaata…" at bounding box center [217, 360] width 192 height 30
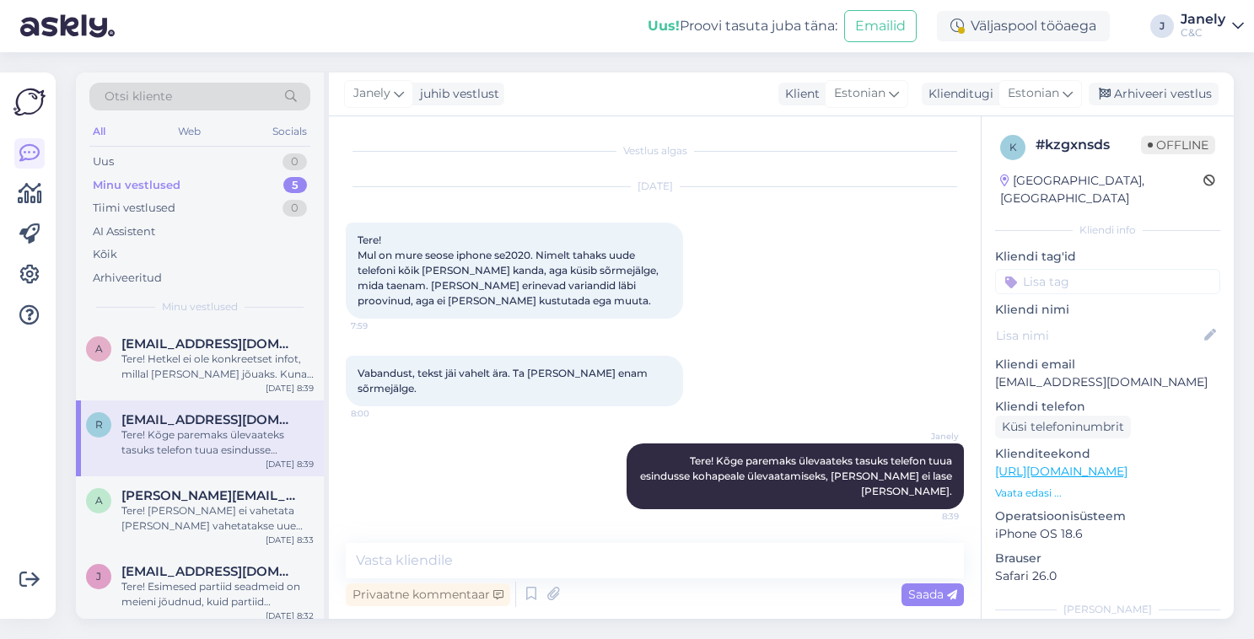
click at [261, 368] on div "Tere! Hetkel ei ole konkreetset infot, millal toode kohale jõuaks. Kuna eeltell…" at bounding box center [217, 367] width 192 height 30
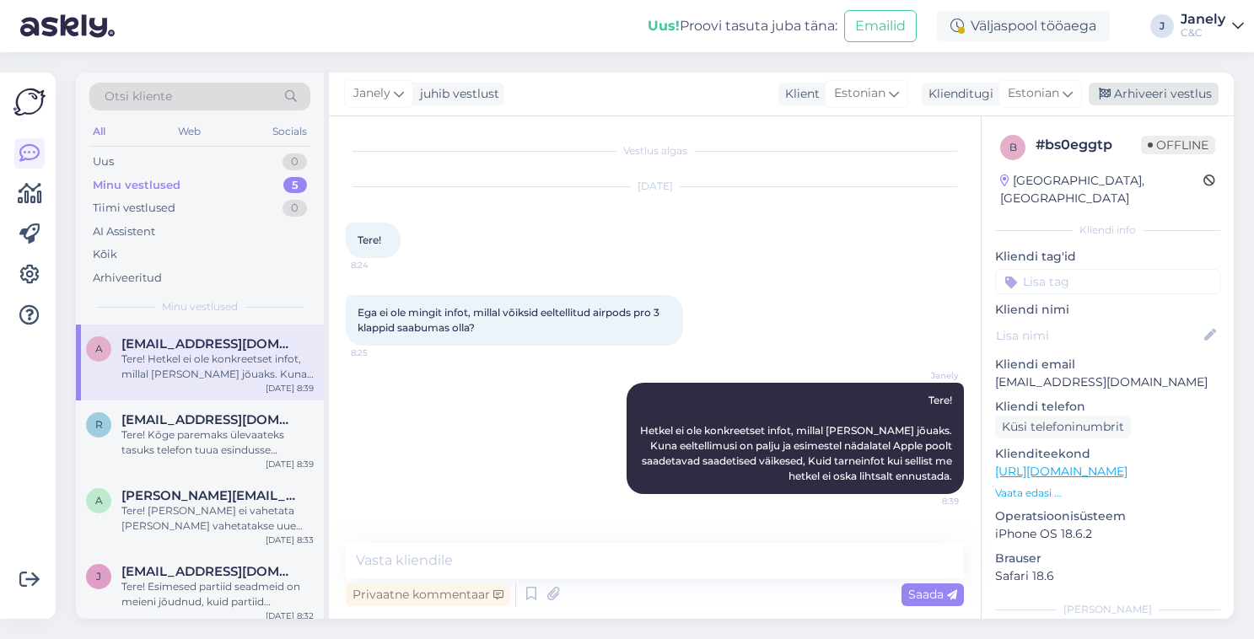
click at [1139, 94] on div "Arhiveeri vestlus" at bounding box center [1154, 94] width 130 height 23
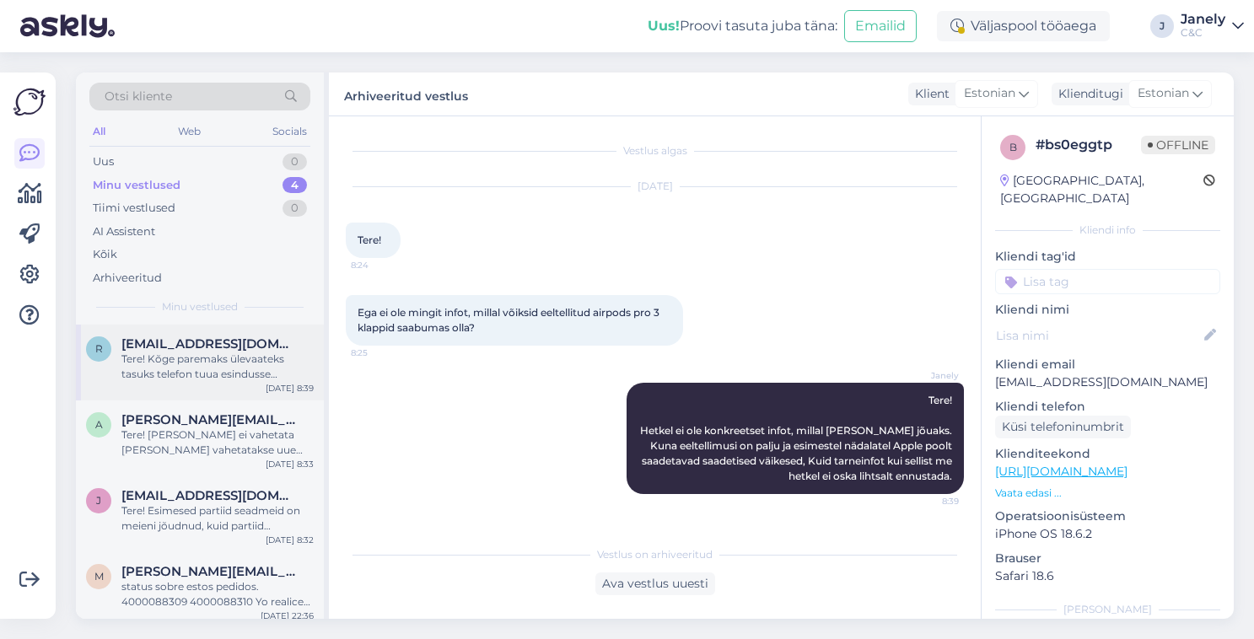
click at [229, 369] on div "Tere! Kõge paremaks ülevaateks tasuks telefon tuua esindusse kohapeale ülevaata…" at bounding box center [217, 367] width 192 height 30
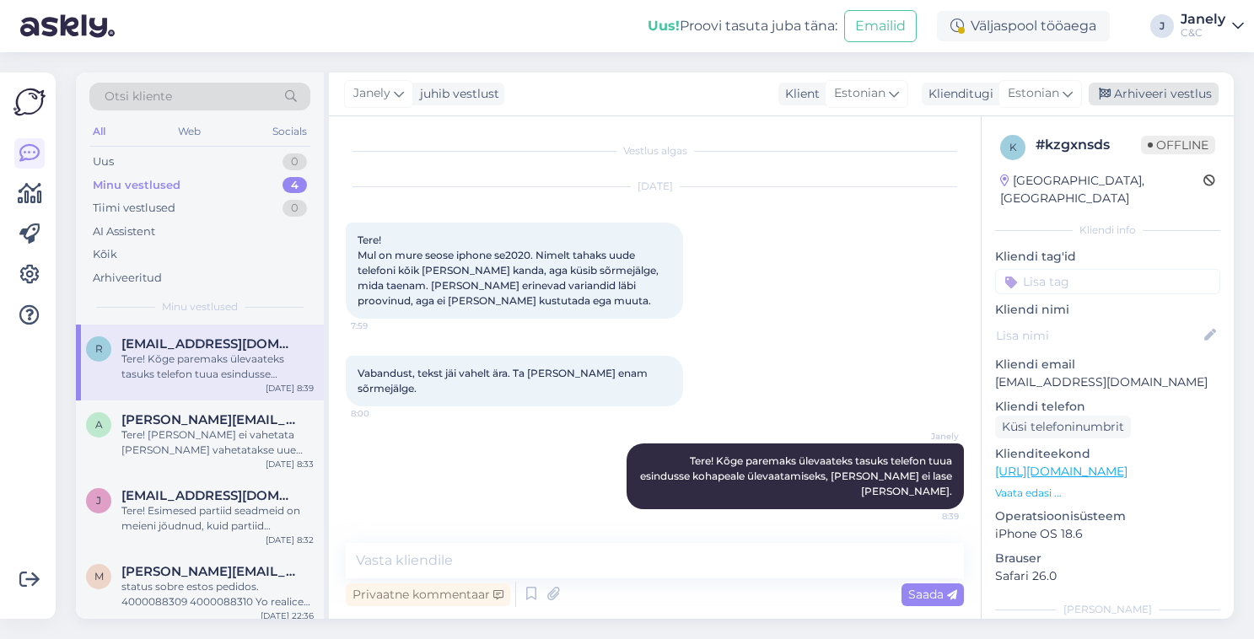
click at [1171, 89] on div "Arhiveeri vestlus" at bounding box center [1154, 94] width 130 height 23
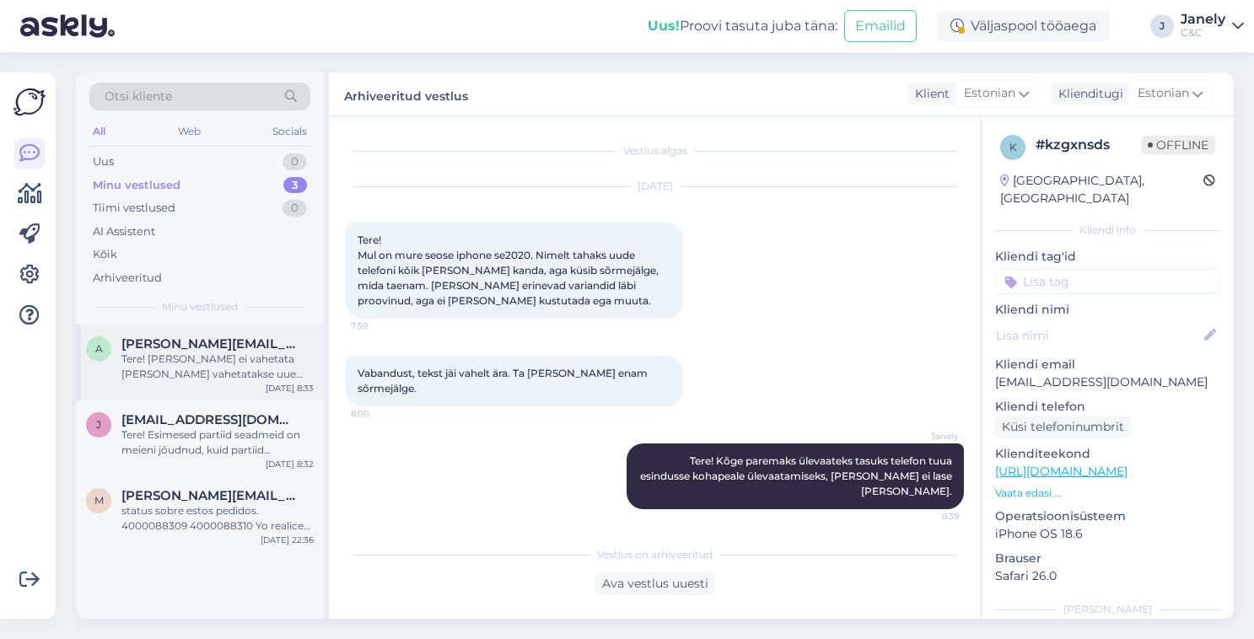
click at [292, 366] on div "Tere! Meil akut ei vahetata vaid vahetatakse uue seadme vastu remondi käigus, m…" at bounding box center [217, 367] width 192 height 30
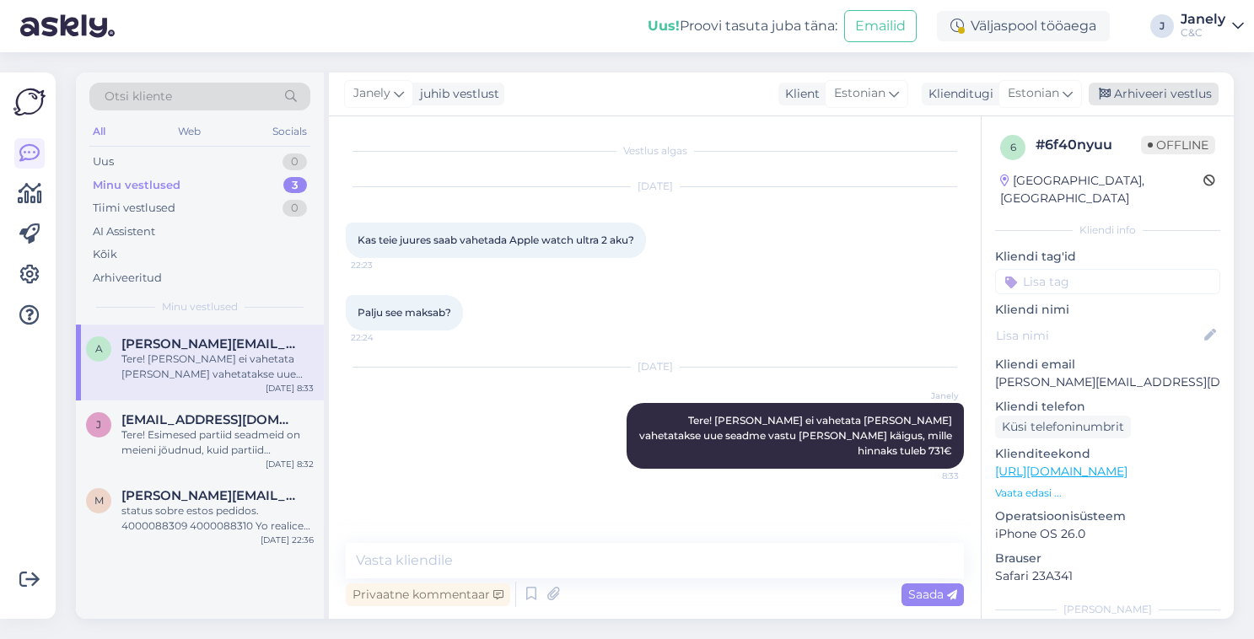
click at [1160, 97] on div "Arhiveeri vestlus" at bounding box center [1154, 94] width 130 height 23
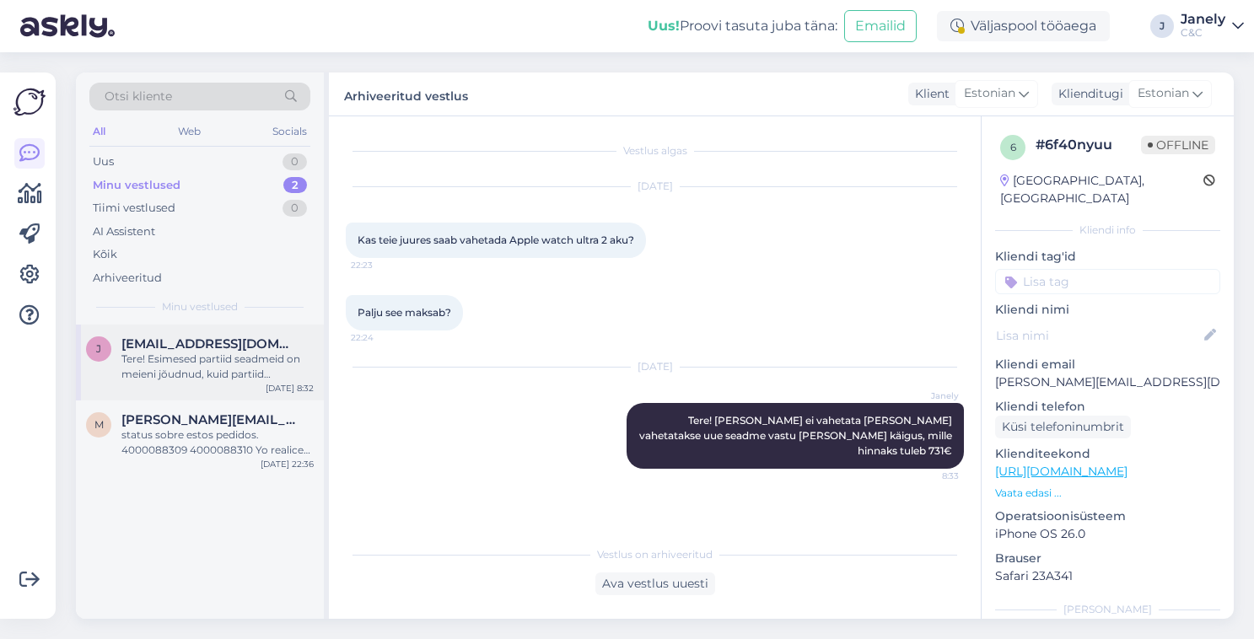
click at [153, 359] on div "Tere! Esimesed partiid seadmeid on meieni jõudnud, kuid partiid sisaldavad endi…" at bounding box center [217, 367] width 192 height 30
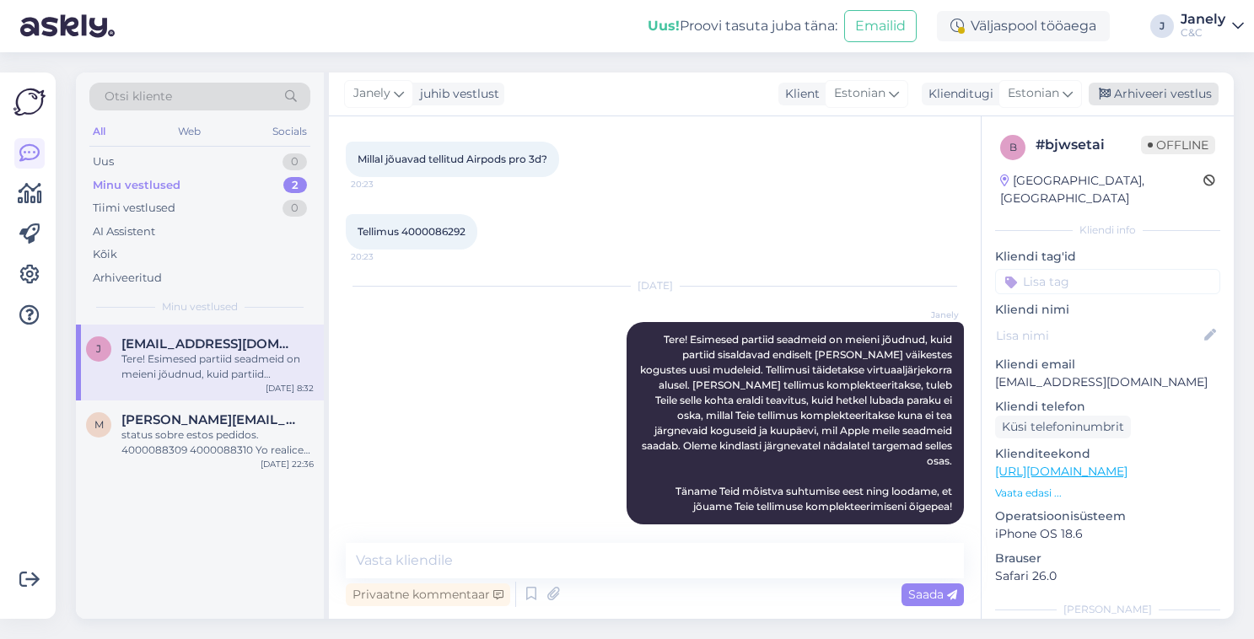
click at [1182, 91] on div "Arhiveeri vestlus" at bounding box center [1154, 94] width 130 height 23
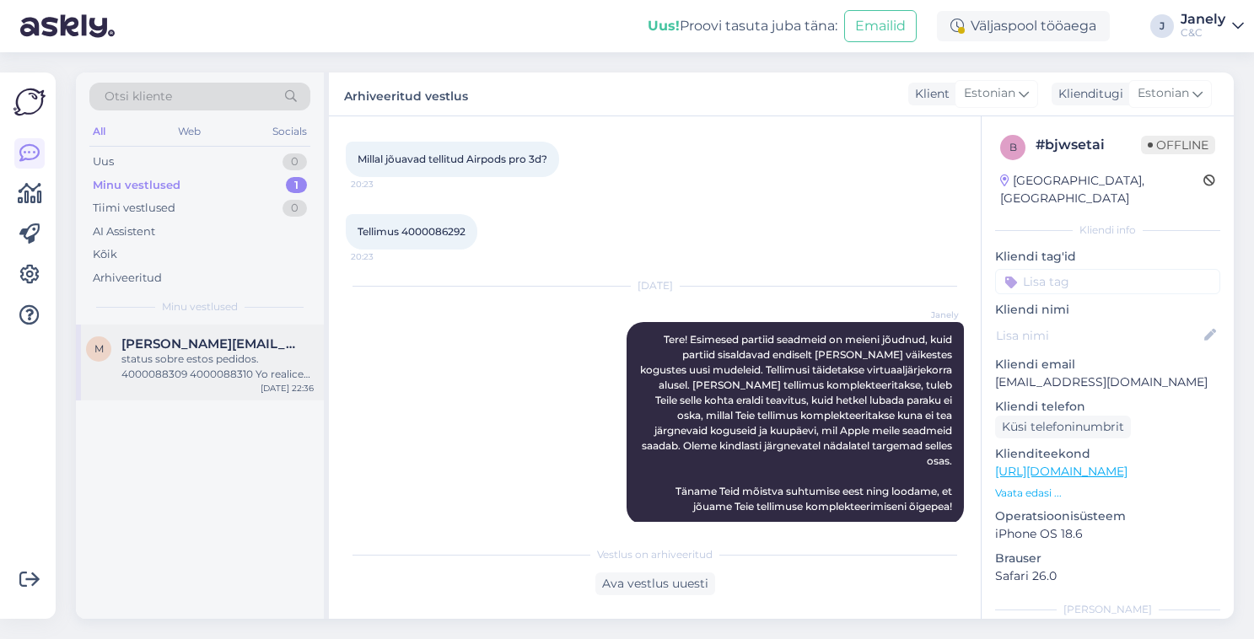
click at [257, 367] on div "status sobre estos pedidos. 4000088309 4000088310 Yo realice los pedidos pero l…" at bounding box center [217, 367] width 192 height 30
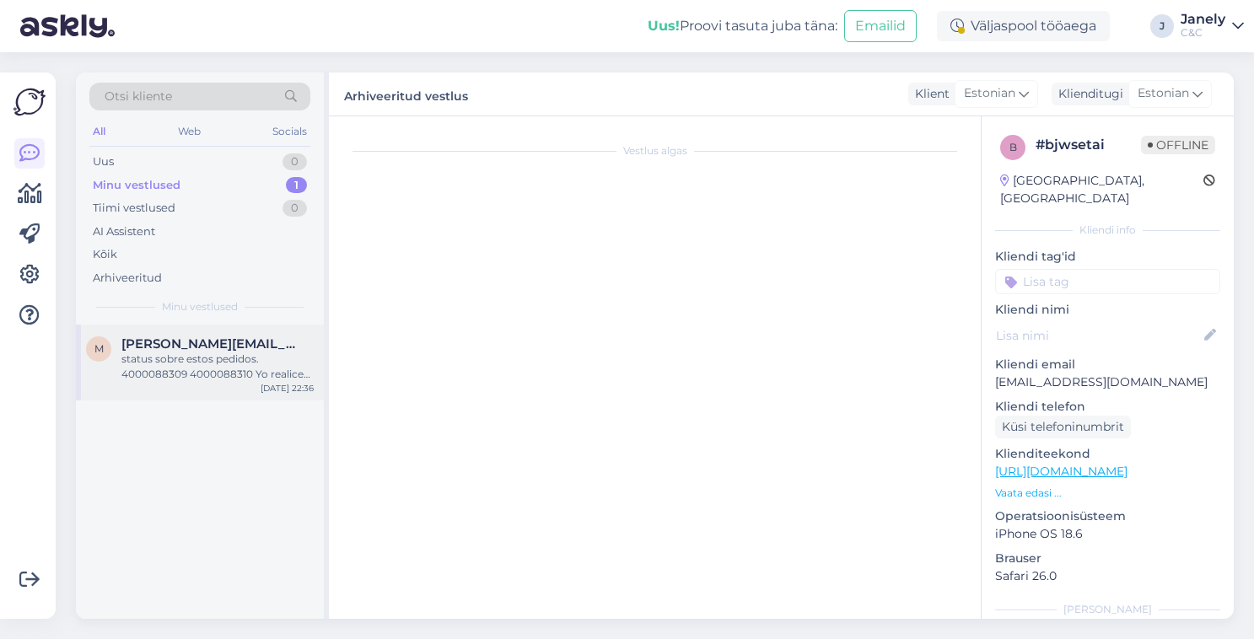
scroll to position [0, 0]
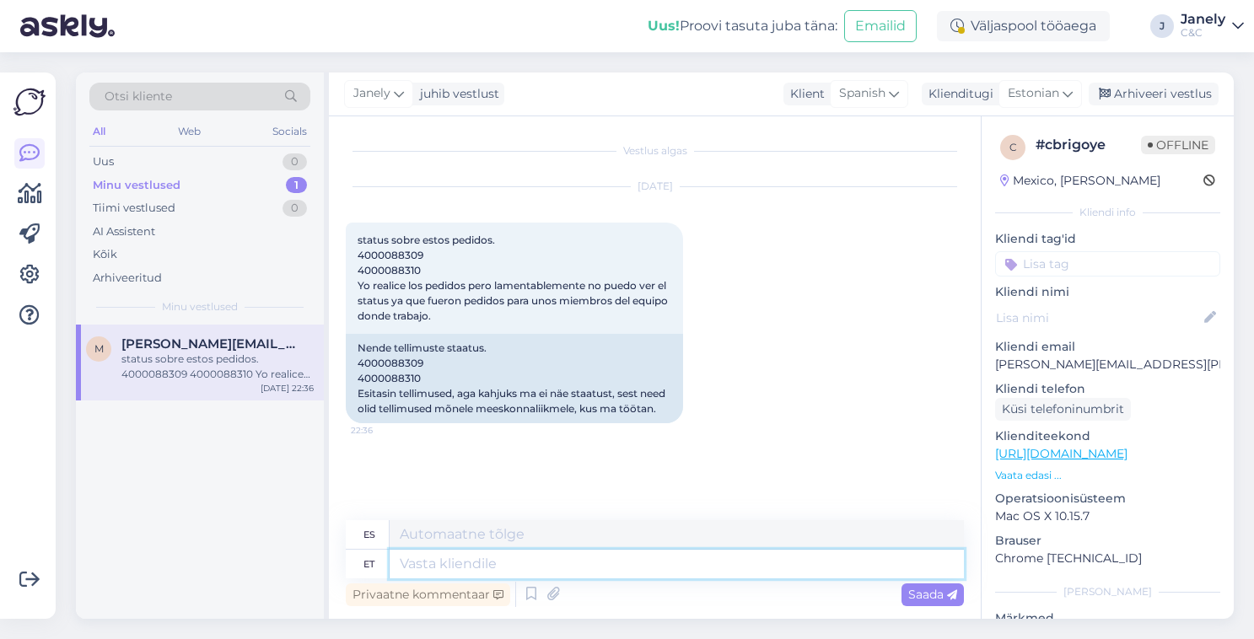
click at [442, 563] on textarea at bounding box center [677, 564] width 574 height 29
type textarea "Tere!"
type textarea "¡Hola!"
type textarea "Tere! Tundub, et"
type textarea "¡Hola! Parece que..."
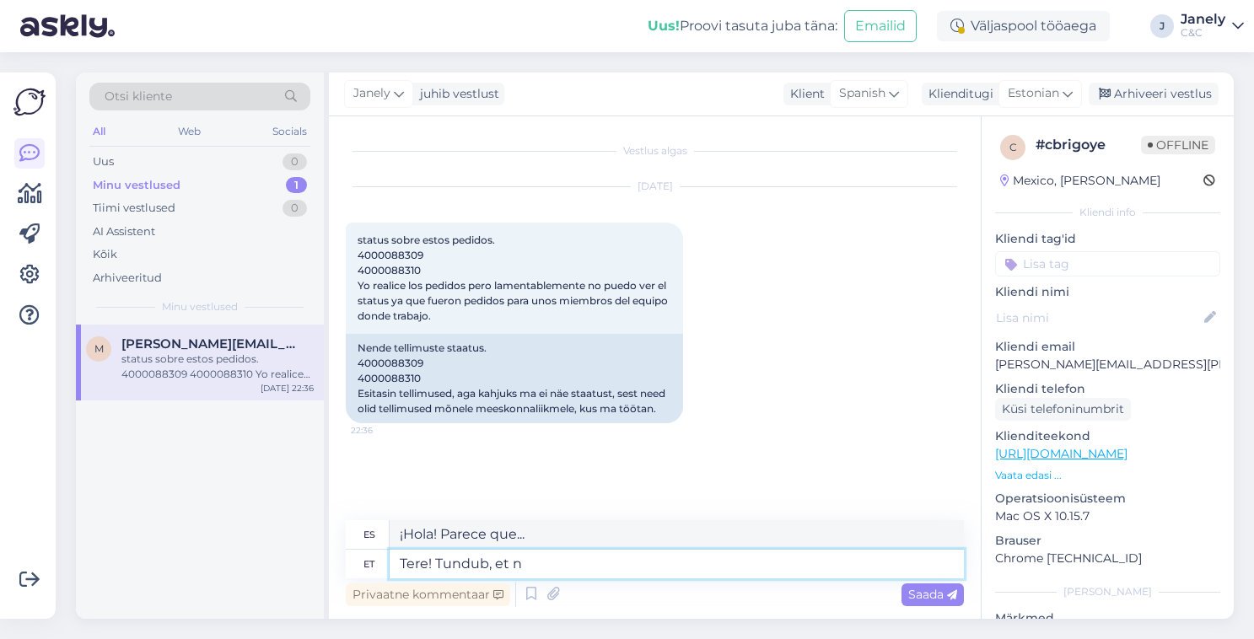
type textarea "Tere! Tundub, et ne"
type textarea "¡Hola! Parece que"
type textarea "Tere! Tundub, et need tel"
type textarea "¡Hola! Parece que estos"
type textarea "Tere! Tundub, et need tellimused on"
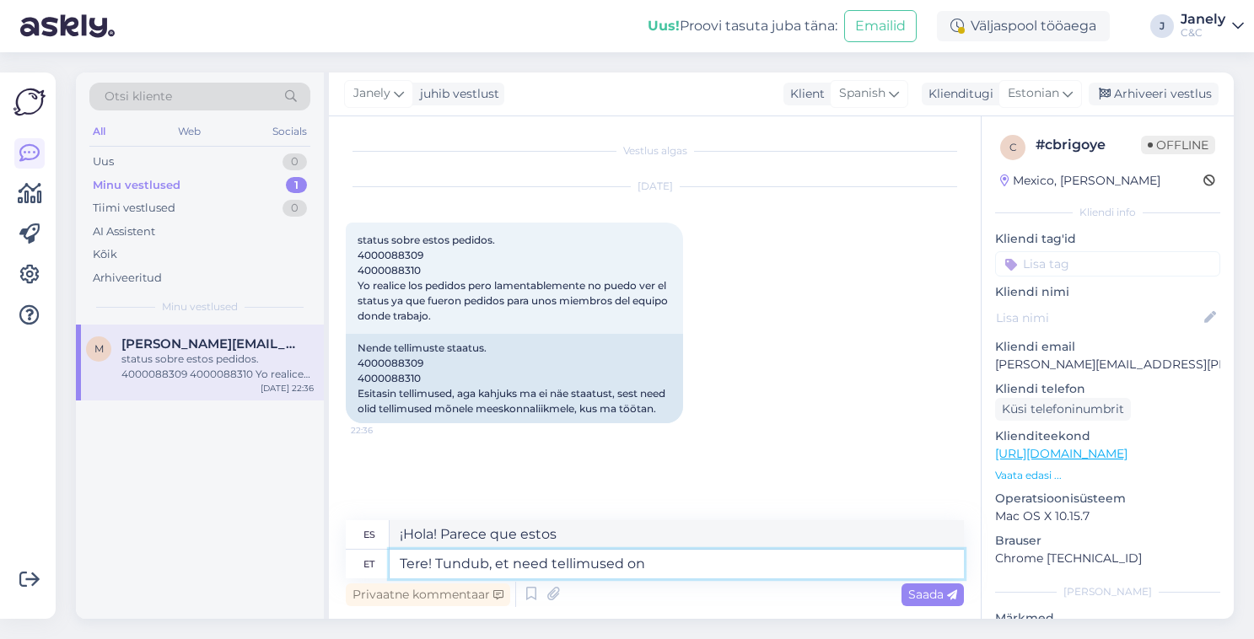
type textarea "¡Hola! Parece que estos pedidos"
type textarea "Tere! Tundub, et need tellimused on vä"
type textarea "¡Hola! Parece que estos pedidos son"
type textarea "Tere! Tundub, et need tellimused on väljastaatud ja"
type textarea "¡Hola! Parece que se han emitido estas órdenes y"
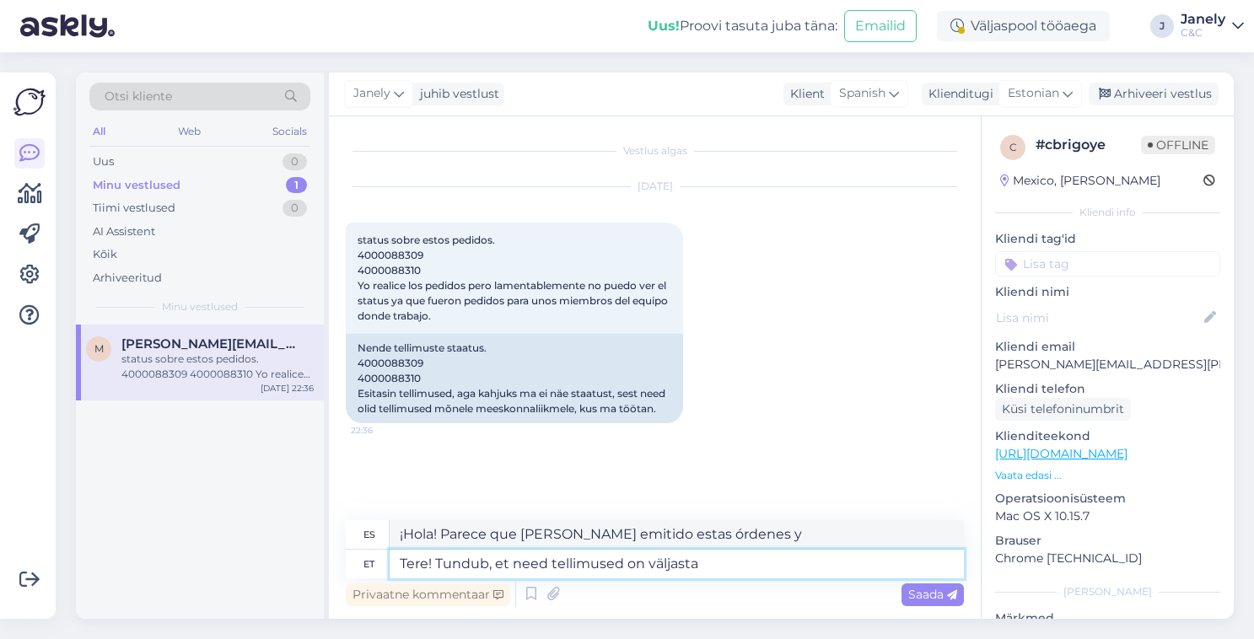
type textarea "Tere! Tundub, et need tellimused on väljast"
type textarea "¡Hola! Parece que estos pedidos ya se han enviado."
type textarea "Tere! Tundub, et need tellimused on väljas"
type textarea "¡Hola! Parece que estos pedidos ya están disponibles."
type textarea "Tere! Tundub, et need tellimused on väljastatud ja"
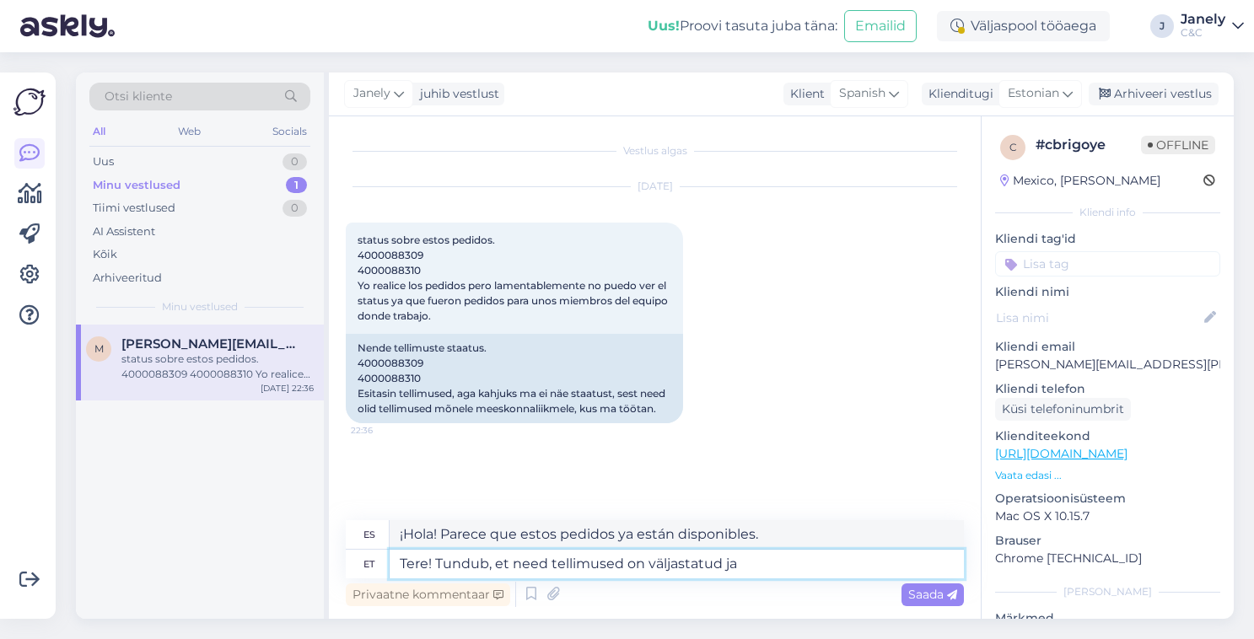
type textarea "¡Hola! Parece que estos pedidos ya se han enviado."
type textarea "Tere! Tundub, et need tellimused on väljastatud ja arv"
type textarea "¡Hola! Parece que se han emitido estas órdenes y"
type textarea "Tere! Tundub, et need tellimused on väljastatud ja arvekks te"
type textarea "¡Hola! Parece que estos pedidos ya se han enviado y facturado."
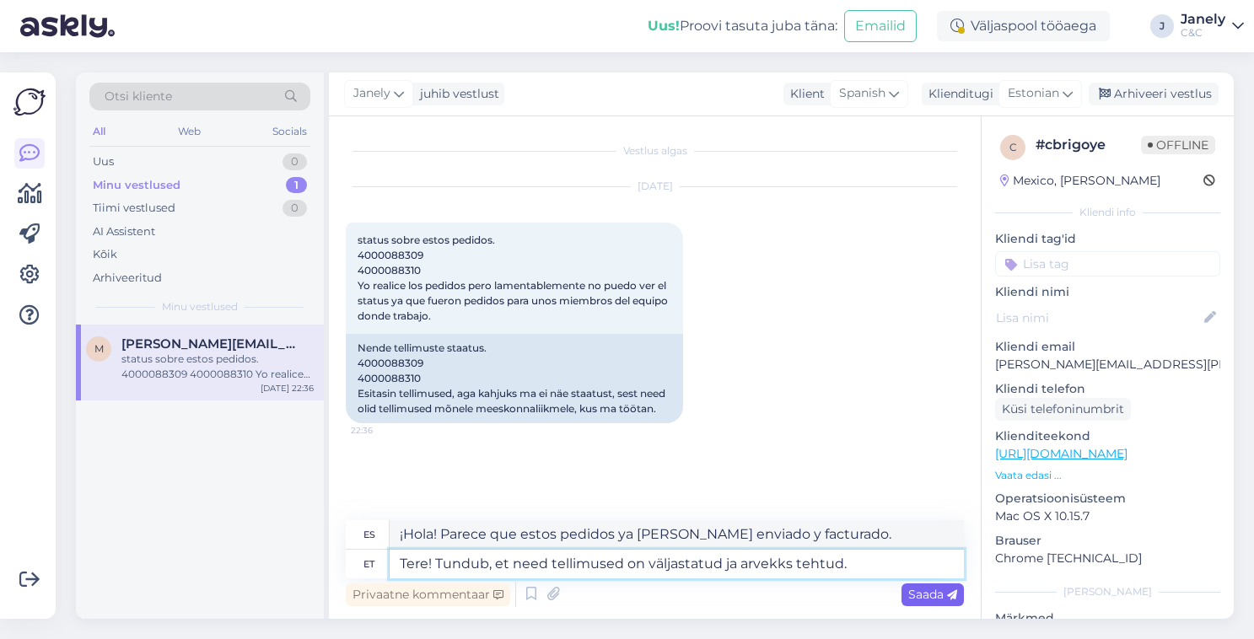
type textarea "Tere! Tundub, et need tellimused on väljastatud ja arvekks tehtud."
click at [952, 594] on icon at bounding box center [952, 595] width 10 height 10
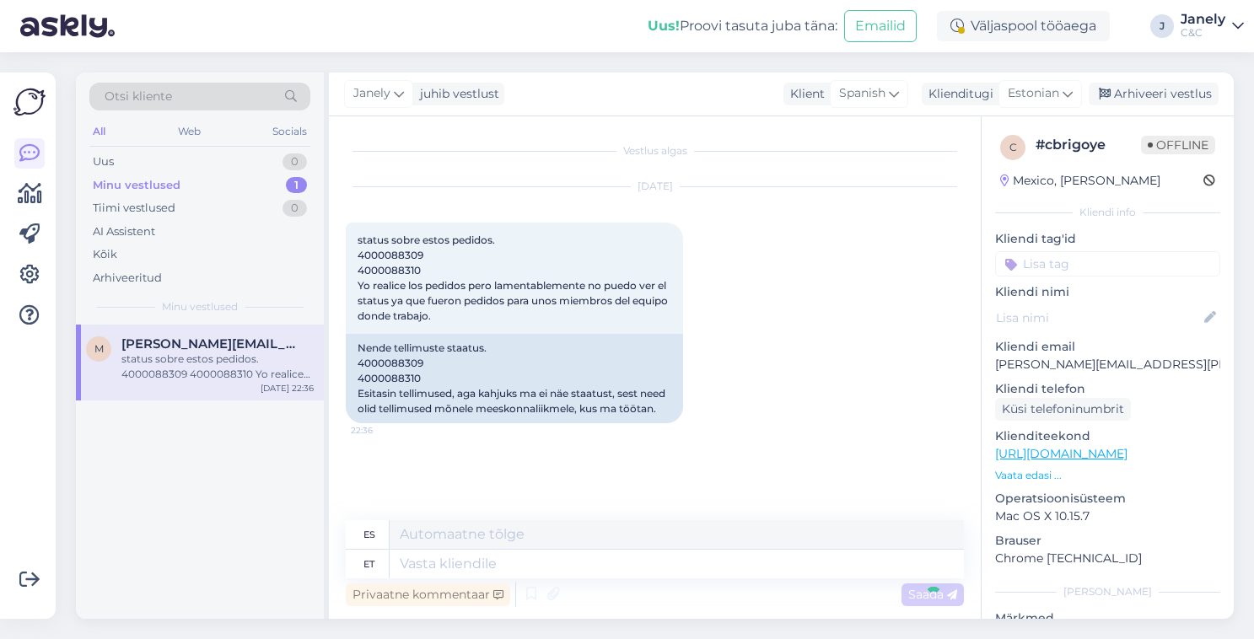
scroll to position [119, 0]
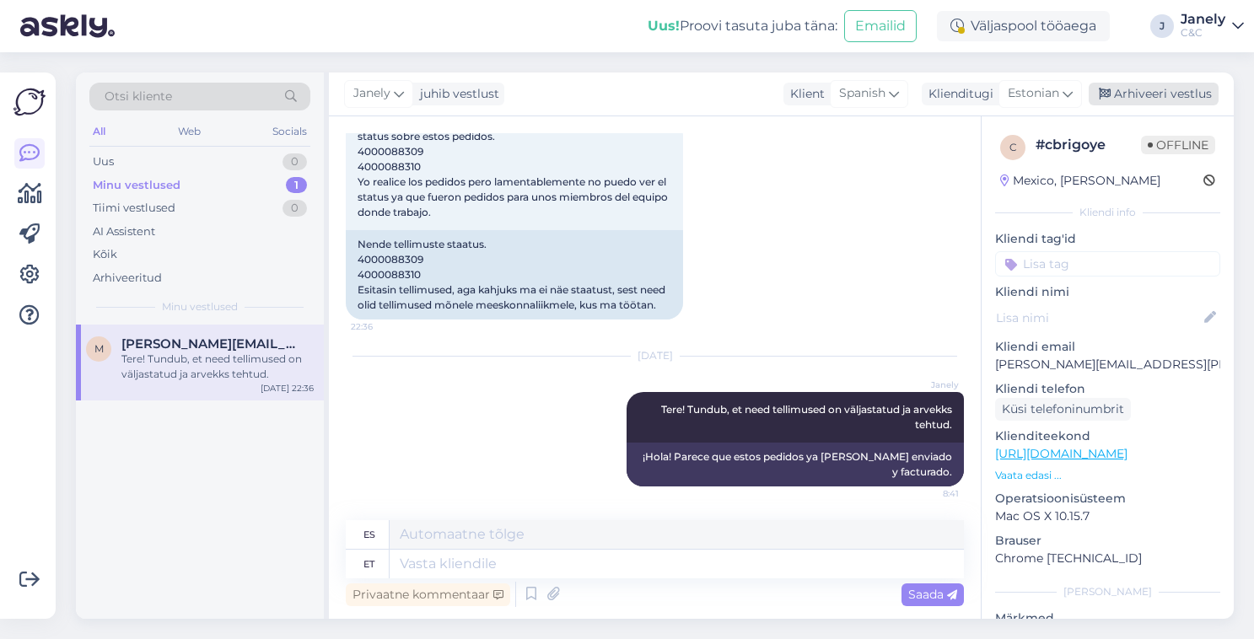
click at [1144, 94] on div "Arhiveeri vestlus" at bounding box center [1154, 94] width 130 height 23
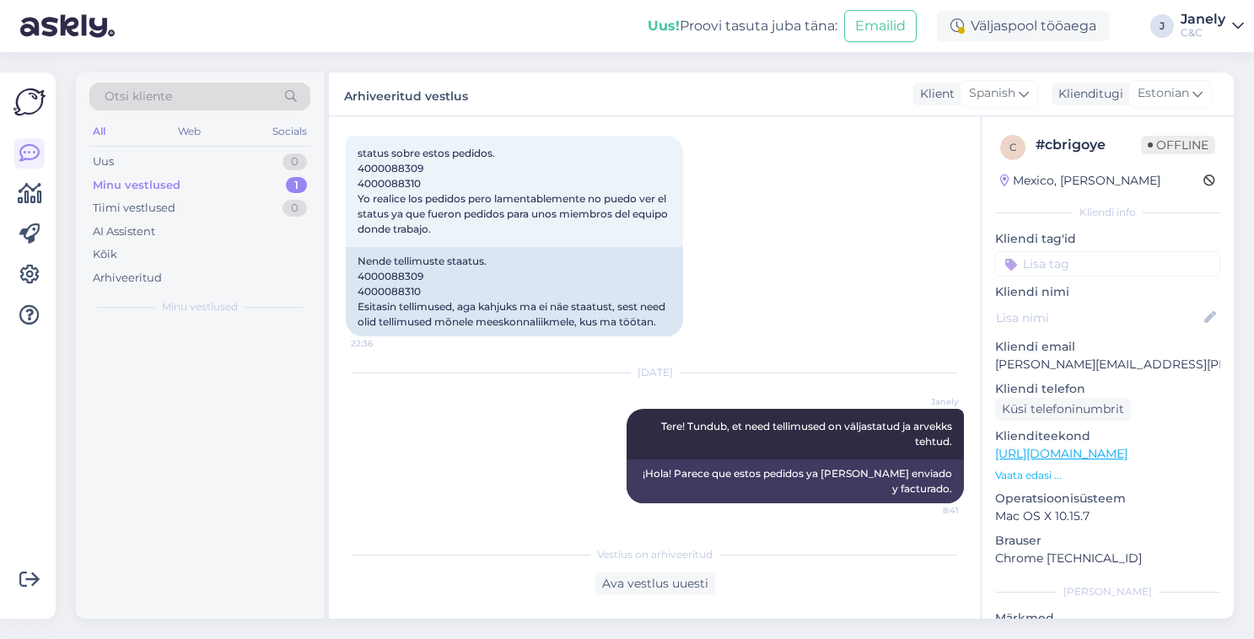
scroll to position [102, 0]
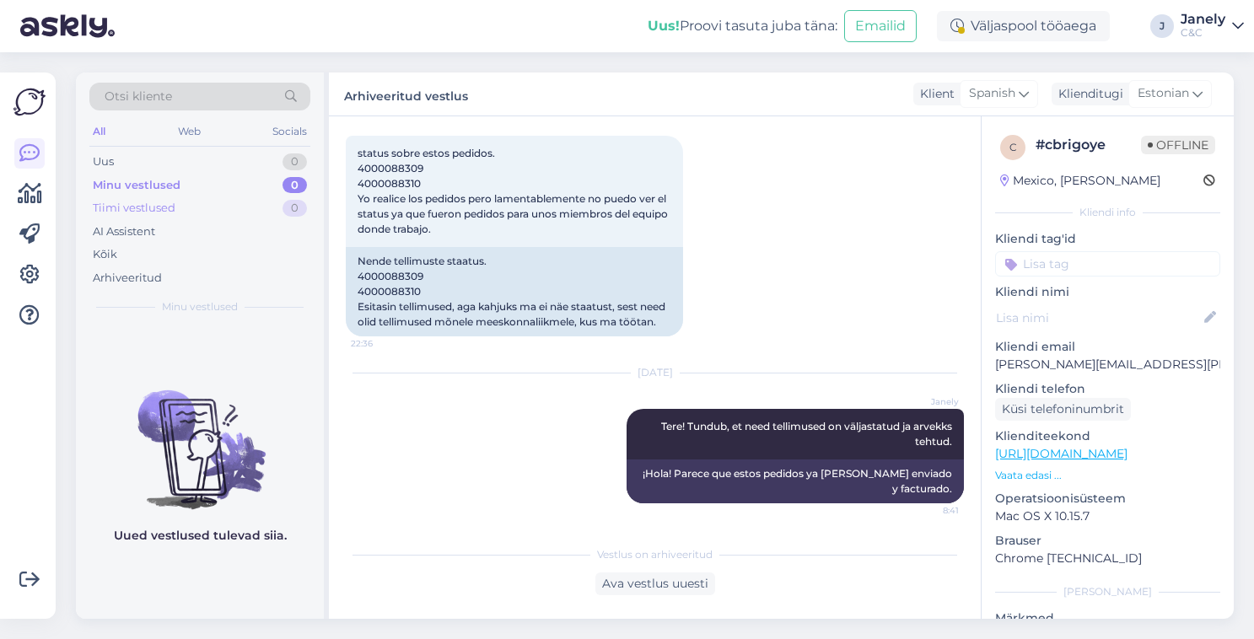
click at [240, 203] on div "Tiimi vestlused 0" at bounding box center [199, 209] width 221 height 24
click at [213, 185] on div "Minu vestlused 0" at bounding box center [199, 186] width 221 height 24
click at [202, 161] on div "Uus 0" at bounding box center [199, 162] width 221 height 24
click at [490, 54] on div "Otsi kliente All Web Socials Uus 0 Minu vestlused 0 Tiimi vestlused 0 AI Assist…" at bounding box center [660, 345] width 1189 height 587
